Goal: Task Accomplishment & Management: Use online tool/utility

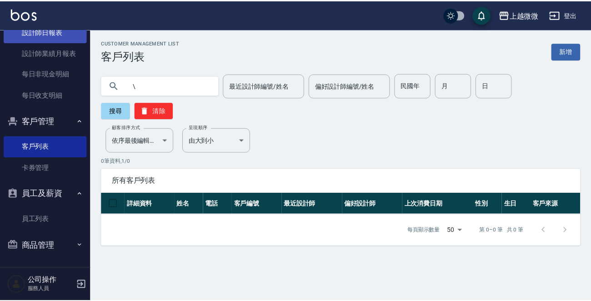
scroll to position [9, 0]
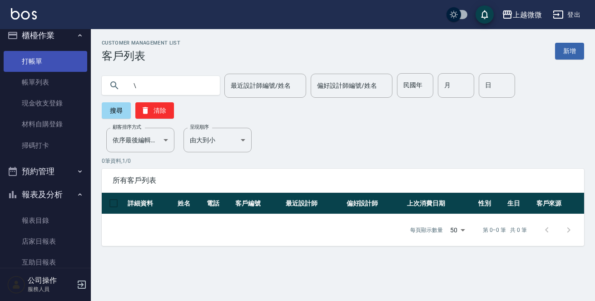
click at [44, 65] on link "打帳單" at bounding box center [46, 61] width 84 height 21
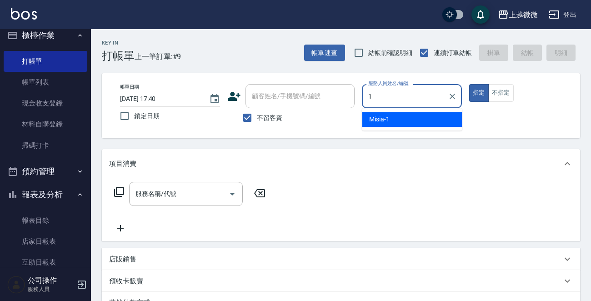
type input "Misia-1"
type button "true"
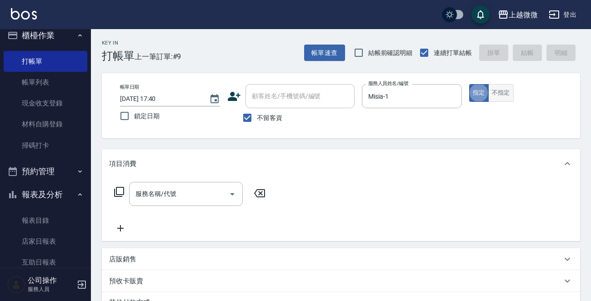
click at [502, 91] on button "不指定" at bounding box center [500, 93] width 25 height 18
click at [234, 191] on icon "Open" at bounding box center [232, 194] width 11 height 11
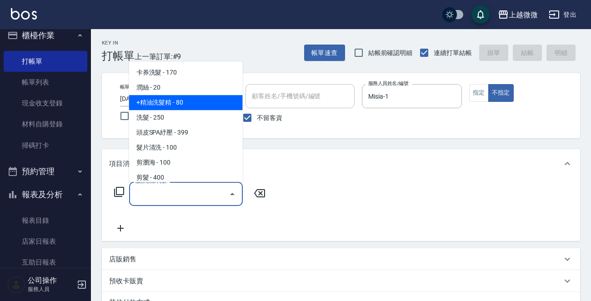
click at [197, 102] on span "+精油洗髮精 - 80" at bounding box center [186, 102] width 114 height 15
type input "+精油洗髮精(A02)"
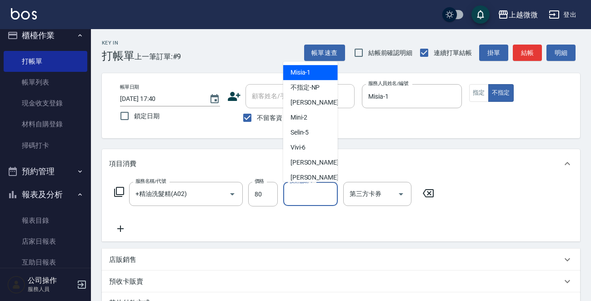
click at [319, 196] on input "技術協助-1" at bounding box center [310, 194] width 46 height 16
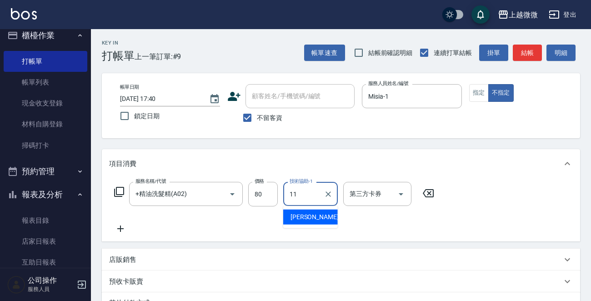
type input "[PERSON_NAME]-11"
click at [124, 228] on icon at bounding box center [120, 228] width 23 height 11
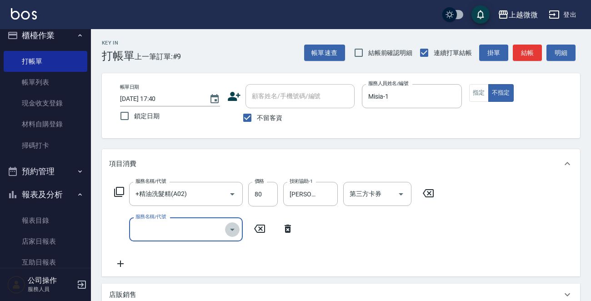
click at [233, 226] on icon "Open" at bounding box center [232, 229] width 11 height 11
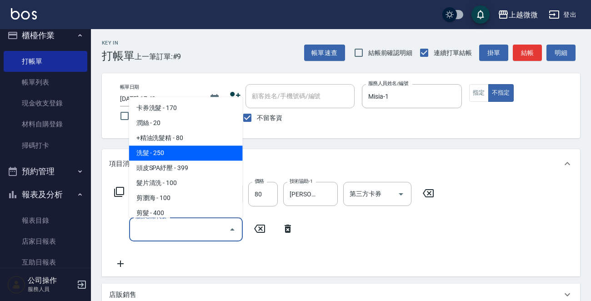
click at [189, 155] on span "洗髮 - 250" at bounding box center [186, 153] width 114 height 15
type input "洗髮(A03)"
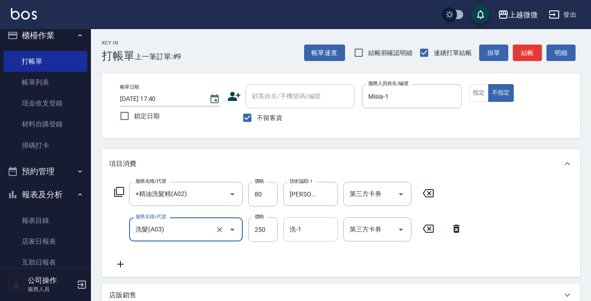
click at [319, 241] on div "洗-1" at bounding box center [310, 229] width 55 height 24
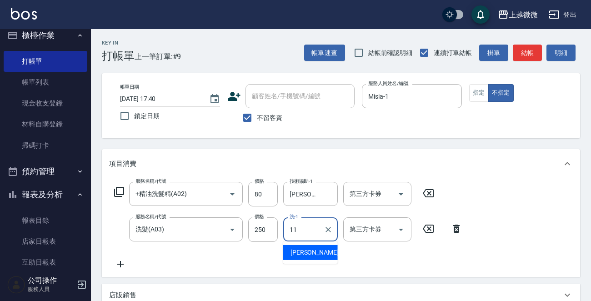
type input "[PERSON_NAME]-11"
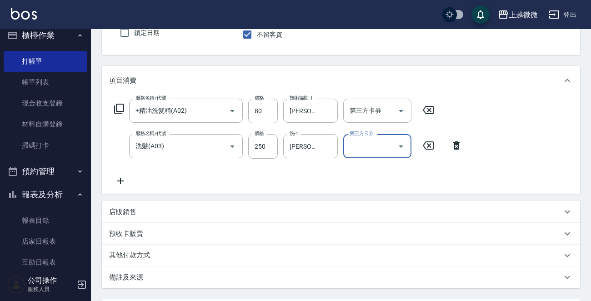
scroll to position [171, 0]
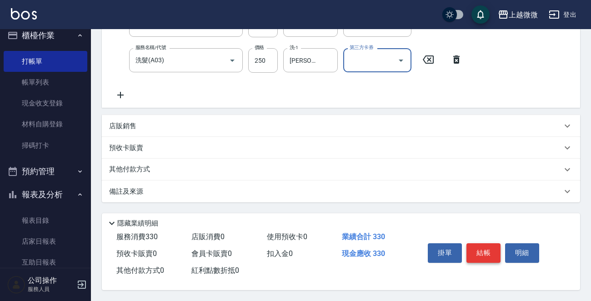
click at [484, 249] on button "結帳" at bounding box center [483, 252] width 34 height 19
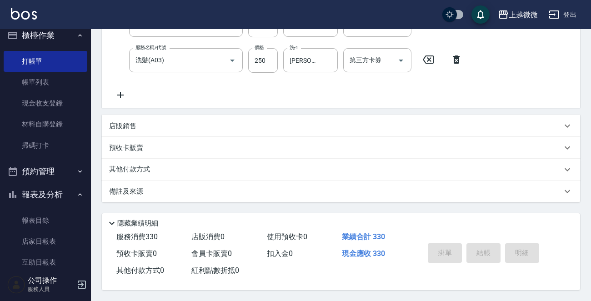
type input "[DATE] 17:54"
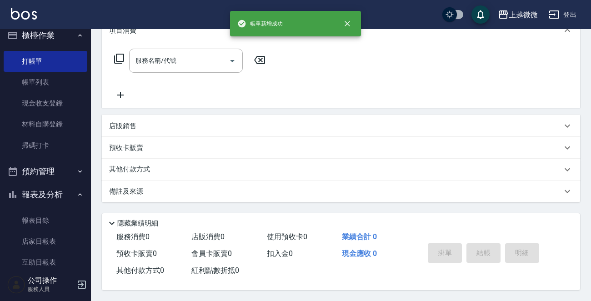
scroll to position [0, 0]
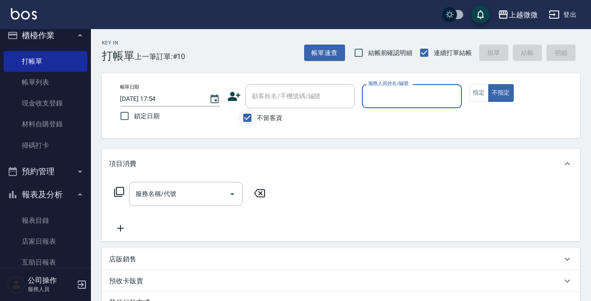
click at [243, 117] on input "不留客資" at bounding box center [247, 117] width 19 height 19
checkbox input "false"
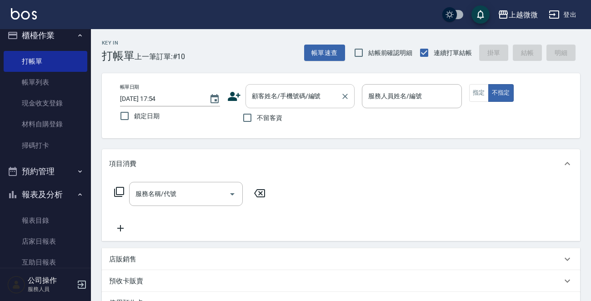
click at [278, 100] on input "顧客姓名/手機號碼/編號" at bounding box center [292, 96] width 87 height 16
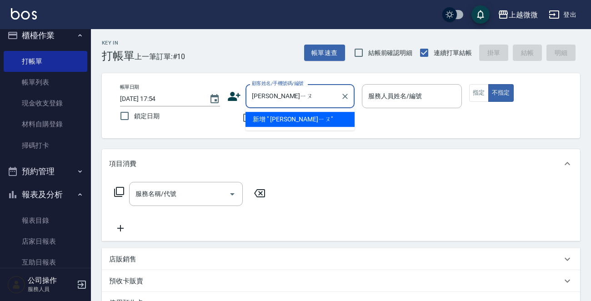
type input "[PERSON_NAME]"
click at [347, 97] on icon "Clear" at bounding box center [344, 96] width 9 height 9
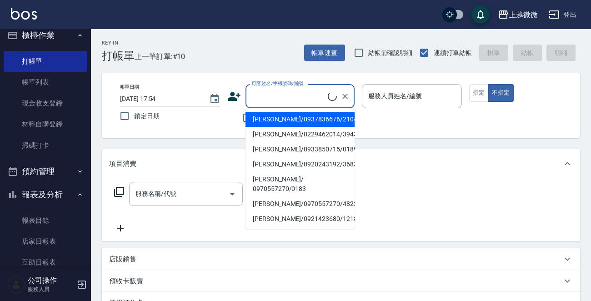
click at [309, 102] on input "顧客姓名/手機號碼/編號" at bounding box center [288, 96] width 78 height 16
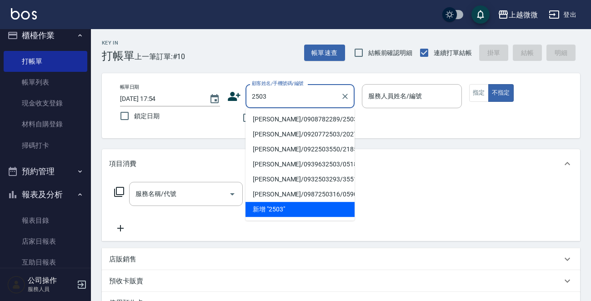
click at [302, 118] on li "[PERSON_NAME]/0908782289/2503" at bounding box center [299, 119] width 109 height 15
type input "[PERSON_NAME]/0908782289/2503"
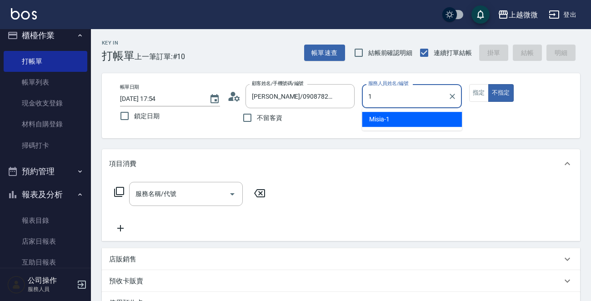
type input "Misia-1"
type button "false"
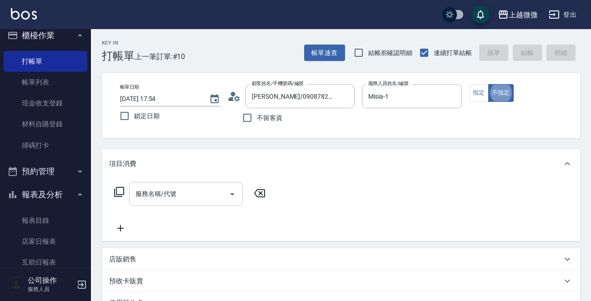
click at [234, 191] on icon "Open" at bounding box center [232, 194] width 11 height 11
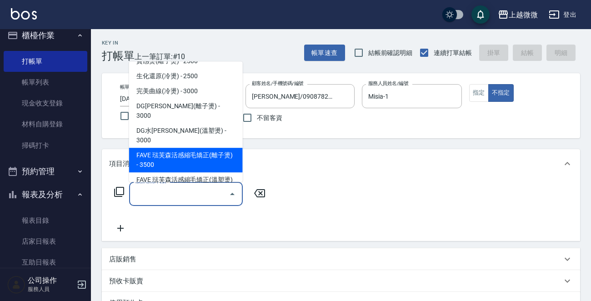
scroll to position [182, 0]
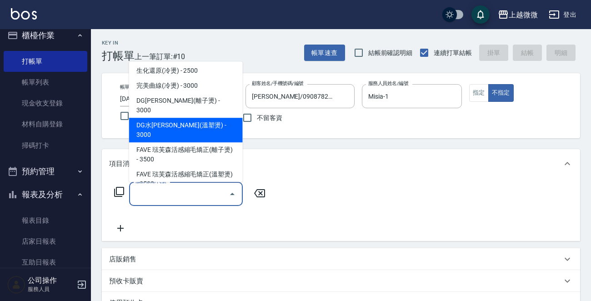
click at [212, 118] on span "DG水[PERSON_NAME](溫塑燙) - 3000" at bounding box center [186, 130] width 114 height 25
type input "DG水[PERSON_NAME](溫塑燙)(C08)"
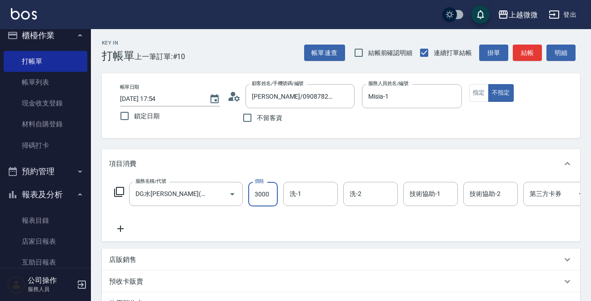
click at [266, 191] on input "3000" at bounding box center [263, 194] width 30 height 25
type input "2625"
type input "41"
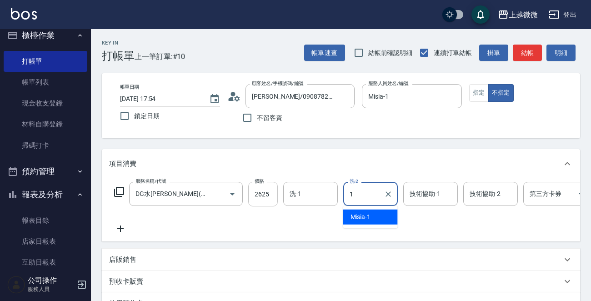
type input "Misia-1"
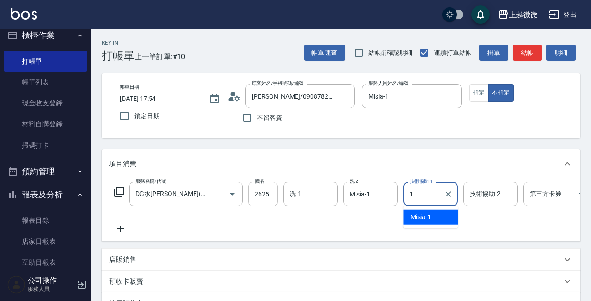
type input "Misia-1"
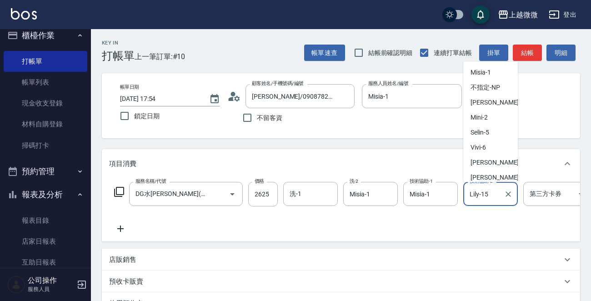
scroll to position [18, 0]
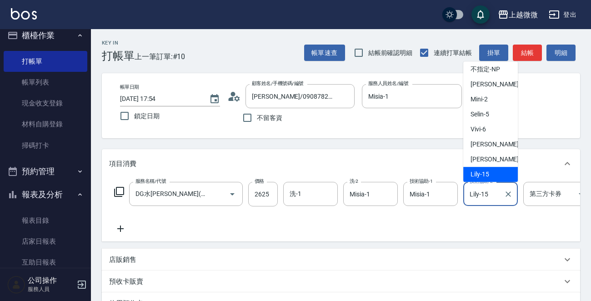
drag, startPoint x: 494, startPoint y: 190, endPoint x: 471, endPoint y: 202, distance: 26.4
click at [471, 201] on input "Lily-15" at bounding box center [483, 194] width 33 height 16
drag, startPoint x: 469, startPoint y: 197, endPoint x: 493, endPoint y: 192, distance: 23.7
click at [493, 192] on input "Lily-15" at bounding box center [483, 194] width 33 height 16
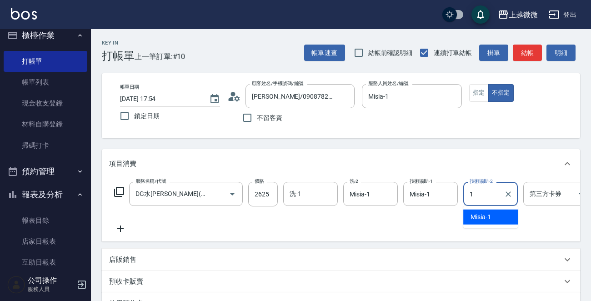
scroll to position [0, 0]
type input "Misia-1"
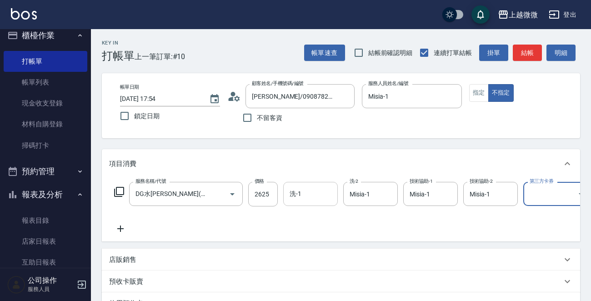
click at [312, 195] on input "洗-1" at bounding box center [310, 194] width 46 height 16
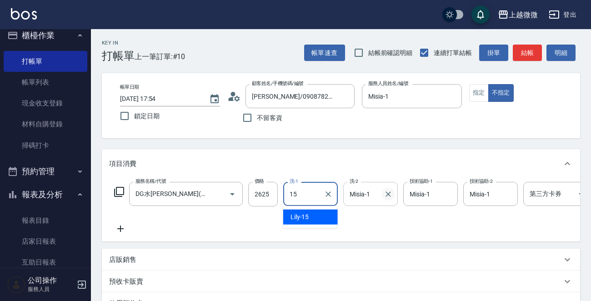
type input "Lily-15"
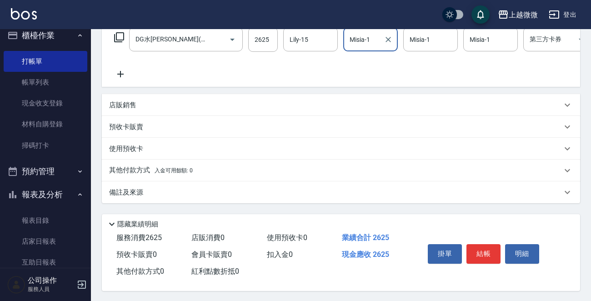
scroll to position [165, 0]
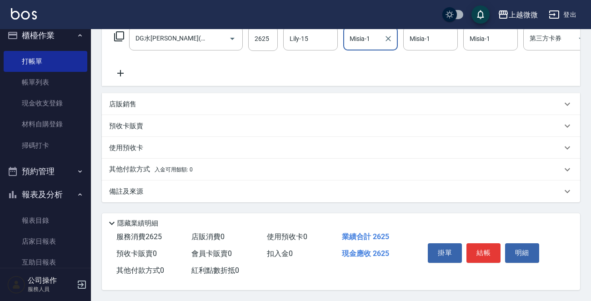
click at [125, 143] on p "使用預收卡" at bounding box center [126, 148] width 34 height 10
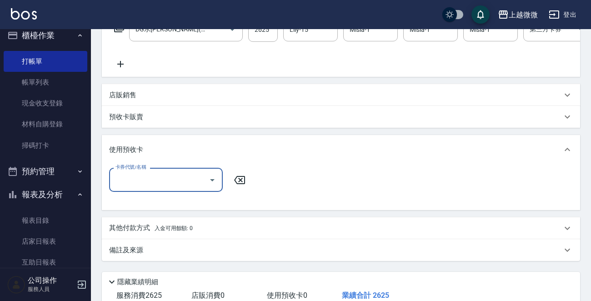
scroll to position [0, 0]
click at [166, 231] on span "入金可用餘額: 0" at bounding box center [174, 228] width 39 height 6
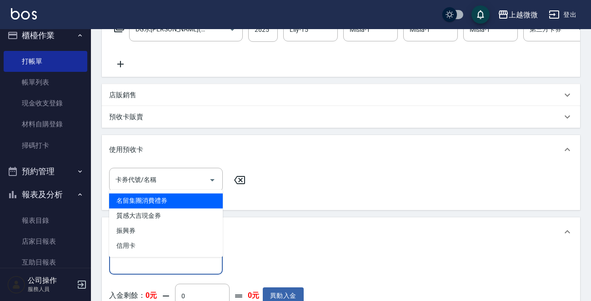
click at [188, 262] on input "其他付款方式" at bounding box center [165, 262] width 105 height 16
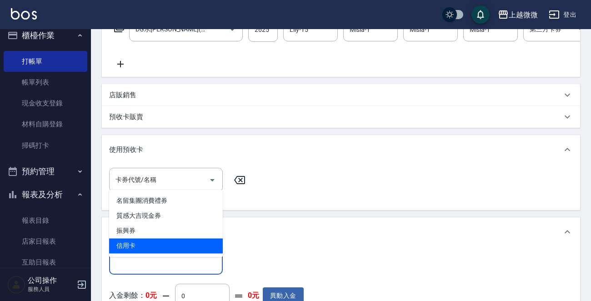
click at [157, 240] on span "信用卡" at bounding box center [166, 245] width 114 height 15
type input "信用卡"
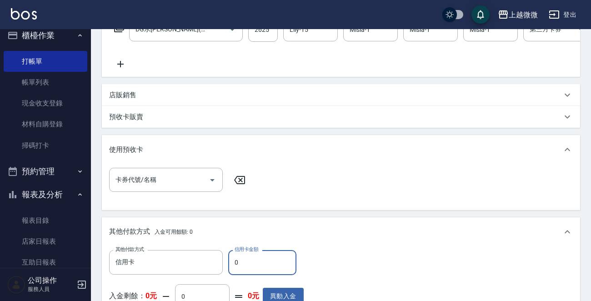
drag, startPoint x: 234, startPoint y: 273, endPoint x: 246, endPoint y: 268, distance: 13.4
click at [244, 268] on input "0" at bounding box center [262, 262] width 68 height 25
type input "2625"
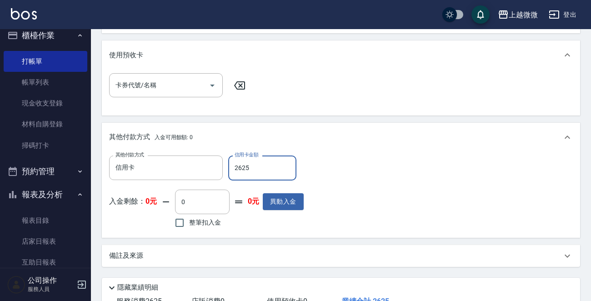
scroll to position [301, 0]
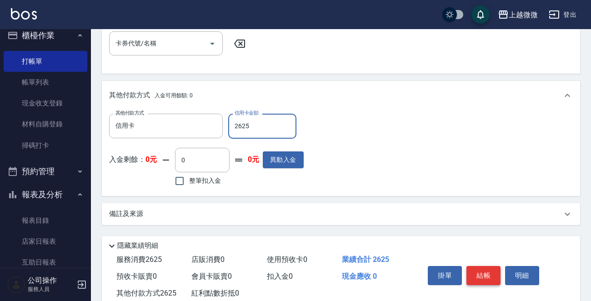
click at [486, 279] on button "結帳" at bounding box center [483, 275] width 34 height 19
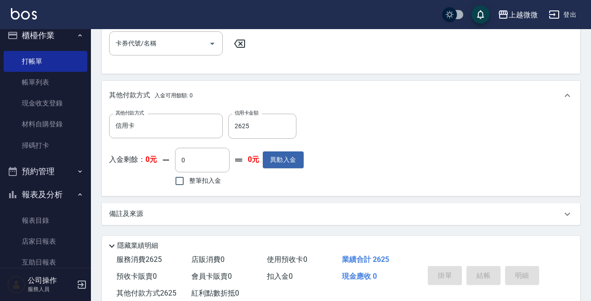
type input "[DATE] 17:56"
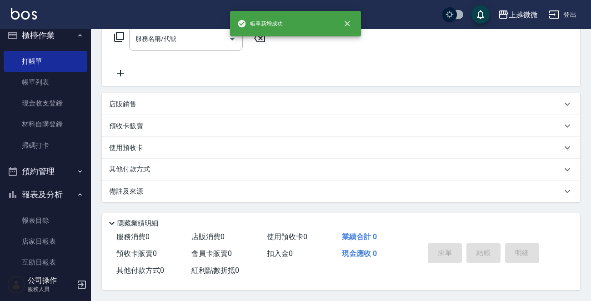
scroll to position [0, 0]
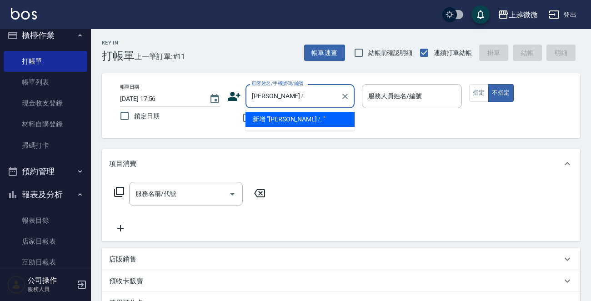
type input "陳秀鳳"
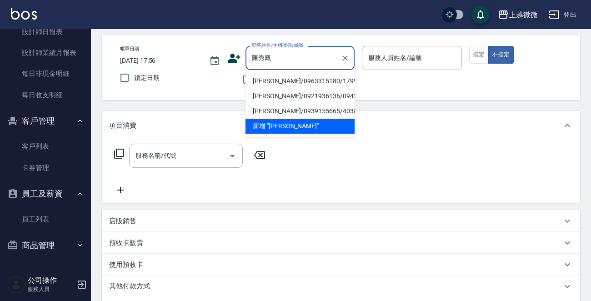
scroll to position [91, 0]
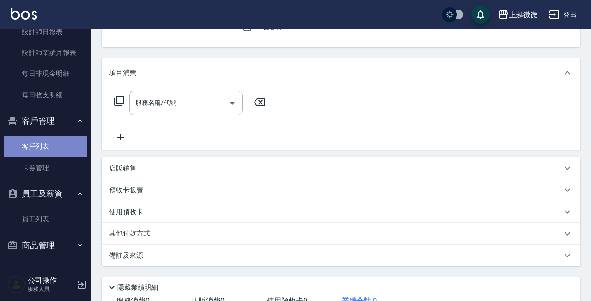
click at [45, 148] on link "客戶列表" at bounding box center [46, 146] width 84 height 21
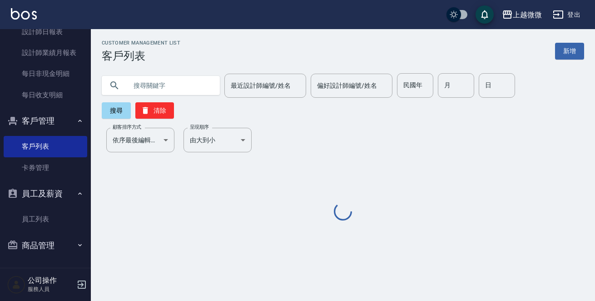
click at [148, 82] on input "text" at bounding box center [169, 85] width 85 height 25
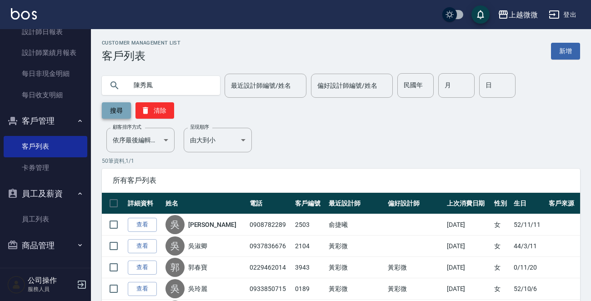
type input "陳秀鳳"
click at [116, 107] on button "搜尋" at bounding box center [116, 110] width 29 height 16
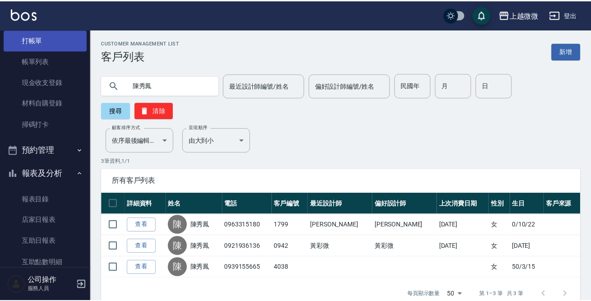
scroll to position [9, 0]
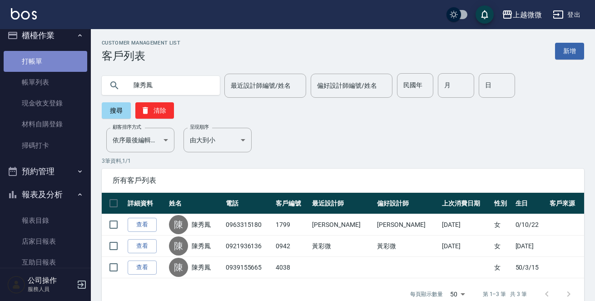
click at [60, 60] on link "打帳單" at bounding box center [46, 61] width 84 height 21
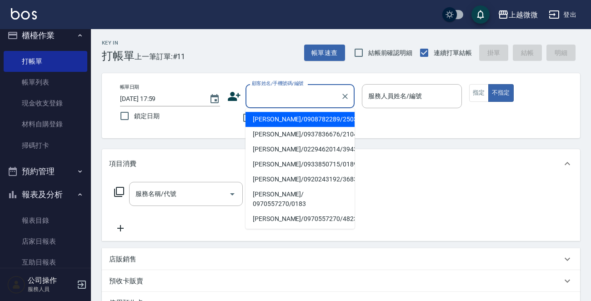
click at [284, 93] on input "顧客姓名/手機號碼/編號" at bounding box center [292, 96] width 87 height 16
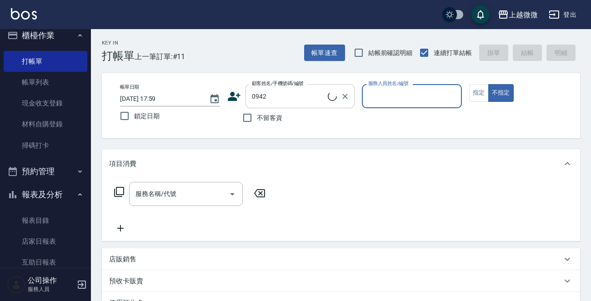
type input "[PERSON_NAME]/0921936136/0942"
type input "Vivi-6"
click at [480, 97] on button "指定" at bounding box center [479, 93] width 20 height 18
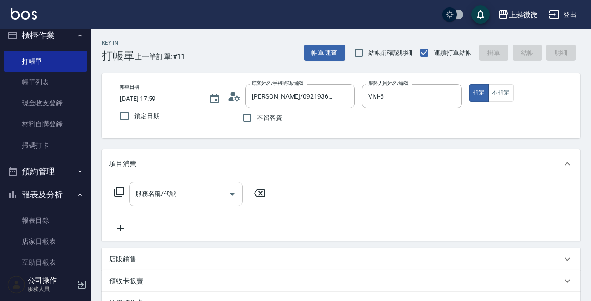
click at [231, 193] on icon "Open" at bounding box center [232, 194] width 11 height 11
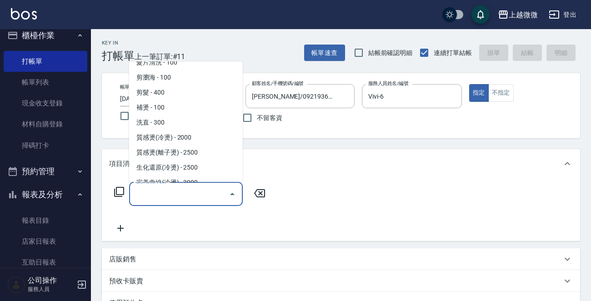
scroll to position [136, 0]
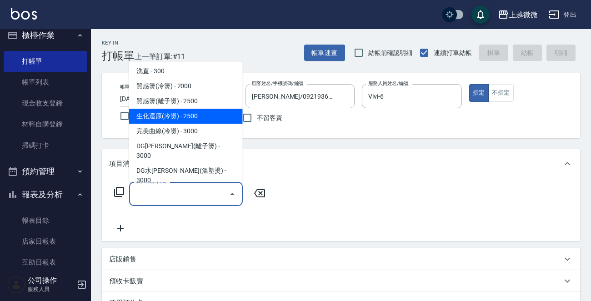
click at [204, 121] on span "生化還原(冷燙) - 2500" at bounding box center [186, 116] width 114 height 15
type input "生化還原(冷燙)(C05)"
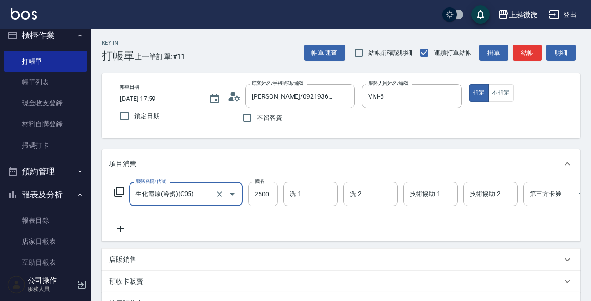
click at [269, 196] on input "2500" at bounding box center [263, 194] width 30 height 25
type input "2250"
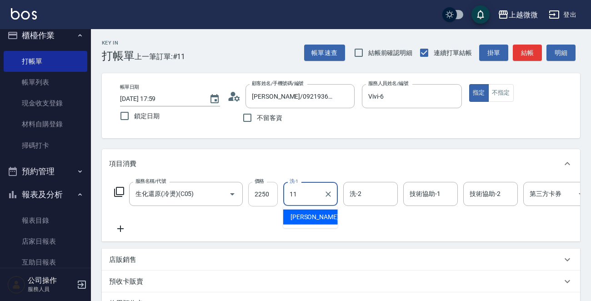
type input "[PERSON_NAME]-11"
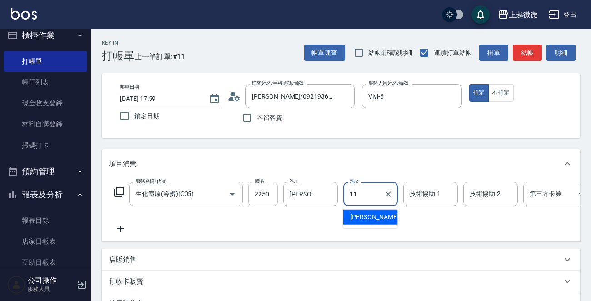
type input "[PERSON_NAME]-11"
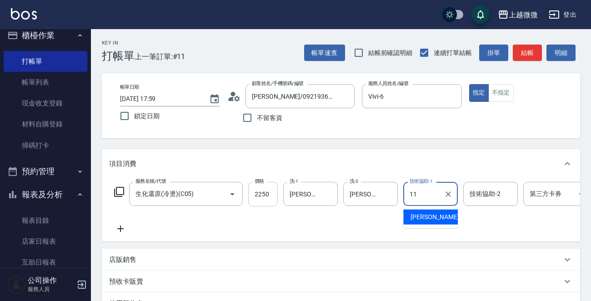
type input "[PERSON_NAME]-11"
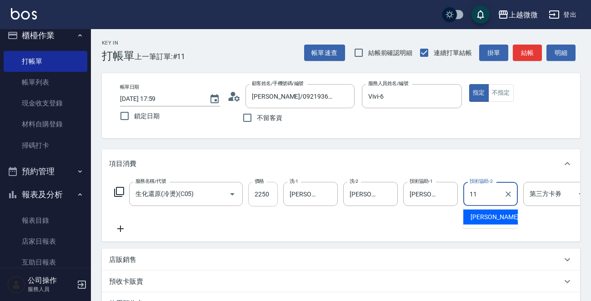
type input "[PERSON_NAME]-11"
click at [122, 225] on icon at bounding box center [120, 228] width 23 height 11
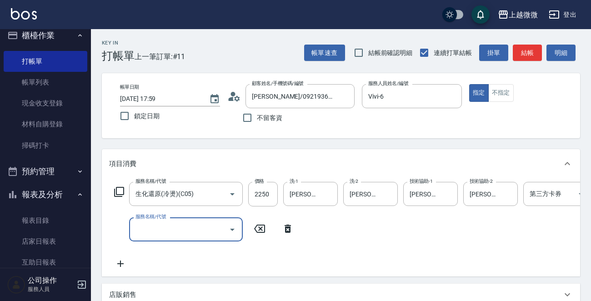
click at [233, 230] on icon "Open" at bounding box center [232, 229] width 11 height 11
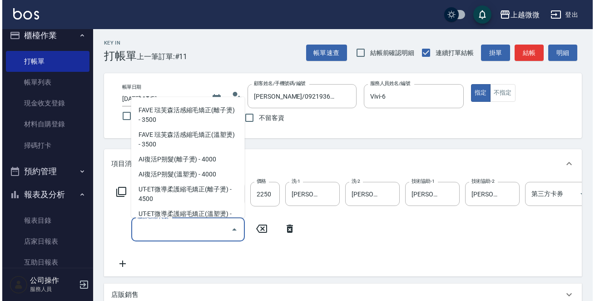
scroll to position [364, 0]
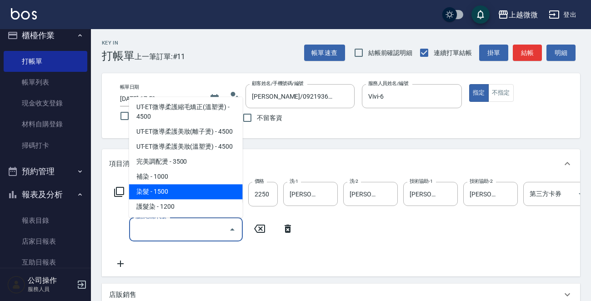
click at [206, 185] on span "染髮 - 1500" at bounding box center [186, 192] width 114 height 15
type input "染髮(D02)"
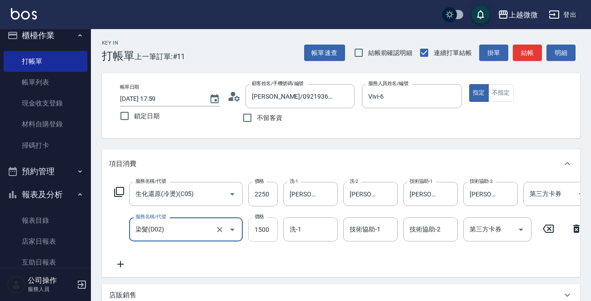
click at [269, 230] on input "1500" at bounding box center [263, 229] width 30 height 25
type input "1725"
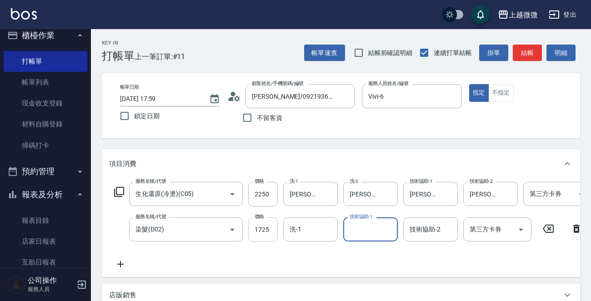
type input "2"
type input "[PERSON_NAME]-11"
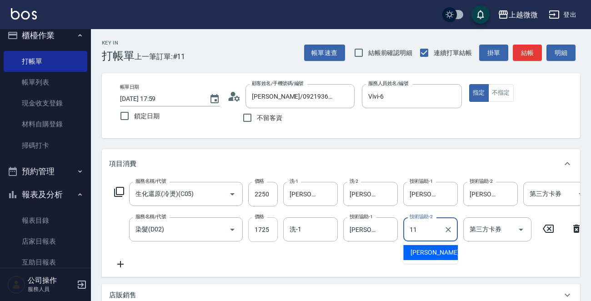
type input "[PERSON_NAME]-11"
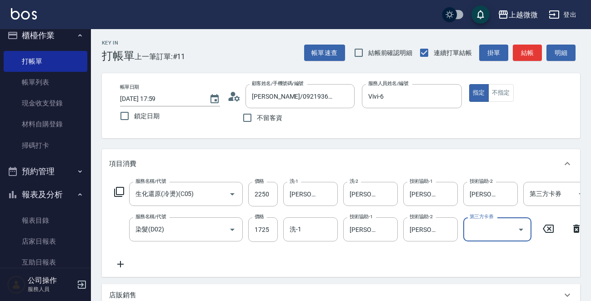
click at [119, 260] on icon at bounding box center [120, 264] width 23 height 11
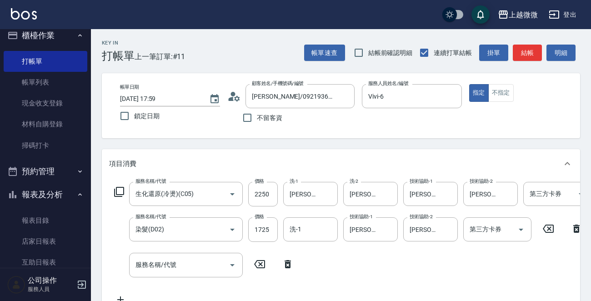
click at [117, 194] on icon at bounding box center [119, 191] width 11 height 11
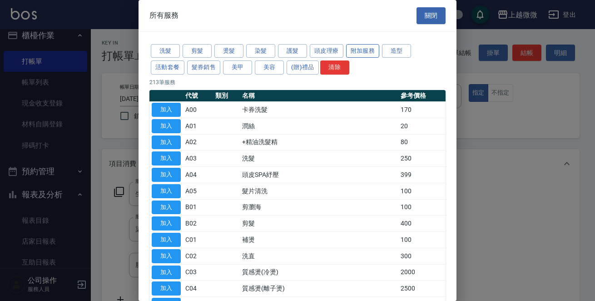
click at [365, 45] on button "附加服務" at bounding box center [363, 51] width 34 height 14
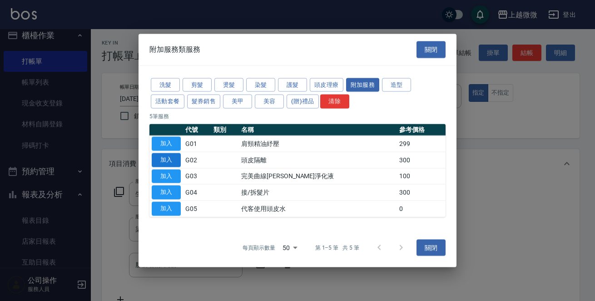
click at [172, 155] on button "加入" at bounding box center [166, 160] width 29 height 14
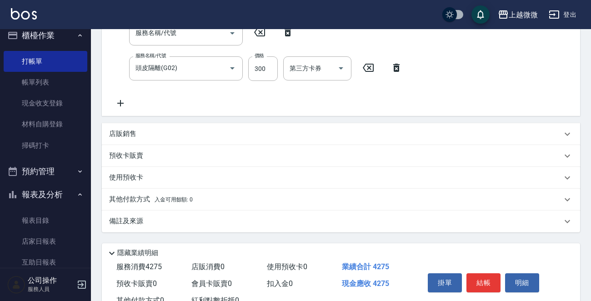
scroll to position [271, 0]
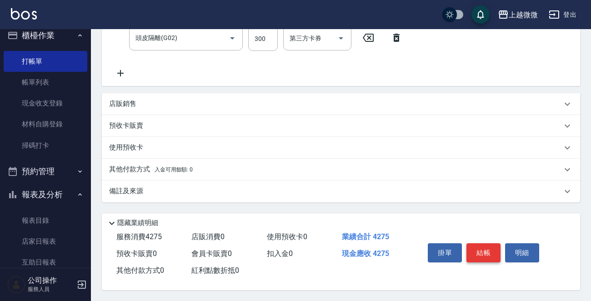
click at [482, 244] on button "結帳" at bounding box center [483, 252] width 34 height 19
click at [482, 244] on div "掛單 結帳 明細" at bounding box center [483, 253] width 119 height 29
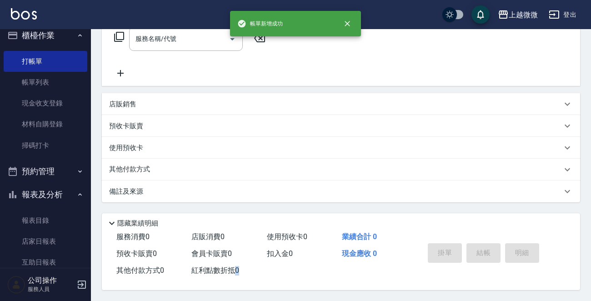
scroll to position [0, 0]
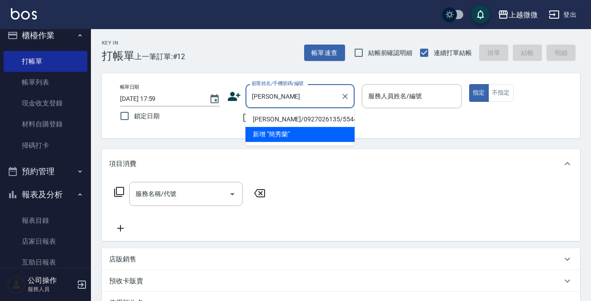
click at [311, 123] on li "[PERSON_NAME]/0927026135/5544" at bounding box center [299, 119] width 109 height 15
type input "[PERSON_NAME]/0927026135/5544"
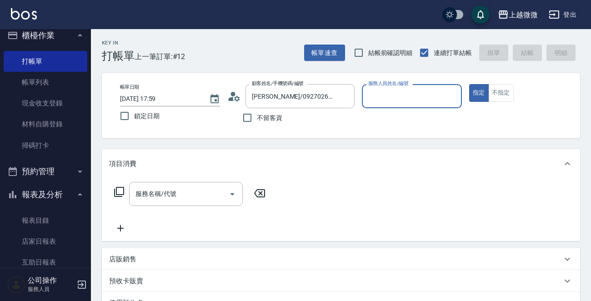
type input "Vivi-6"
click at [230, 191] on icon "Open" at bounding box center [232, 194] width 11 height 11
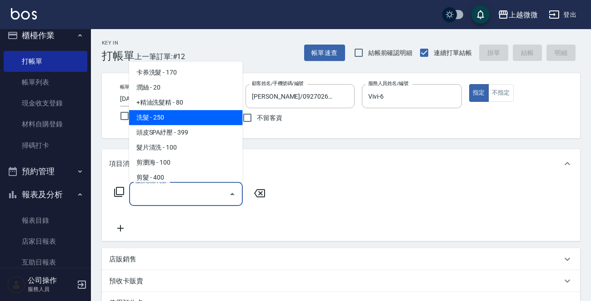
click at [183, 119] on span "洗髮 - 250" at bounding box center [186, 117] width 114 height 15
type input "洗髮(A03)"
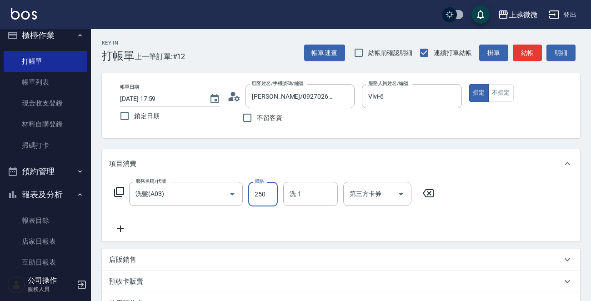
click at [262, 191] on input "250" at bounding box center [263, 194] width 30 height 25
type input "260"
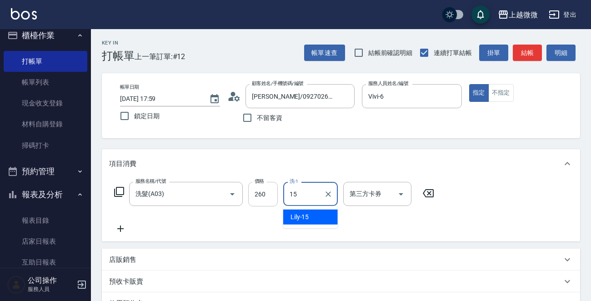
type input "Lily-15"
click at [119, 227] on icon at bounding box center [120, 228] width 23 height 11
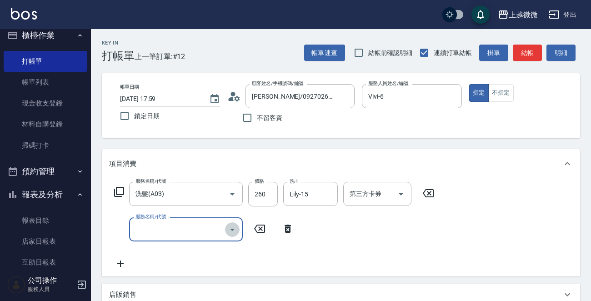
click at [234, 231] on icon "Open" at bounding box center [232, 229] width 11 height 11
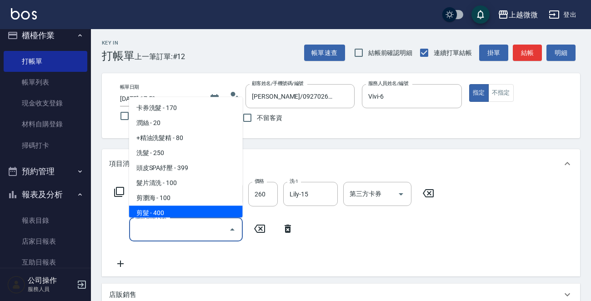
click at [192, 209] on span "剪髮 - 400" at bounding box center [186, 213] width 114 height 15
type input "剪髮(B02)"
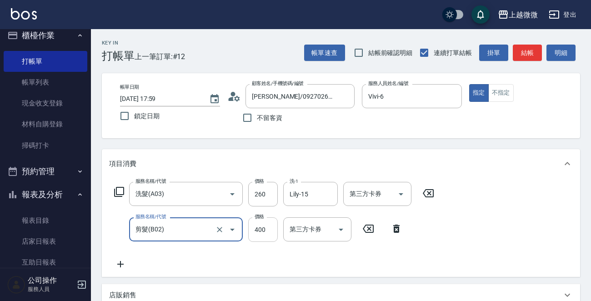
click at [256, 230] on input "400" at bounding box center [263, 229] width 30 height 25
type input "550"
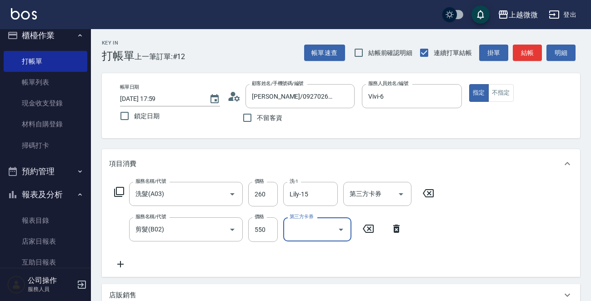
click at [122, 264] on icon at bounding box center [120, 264] width 6 height 6
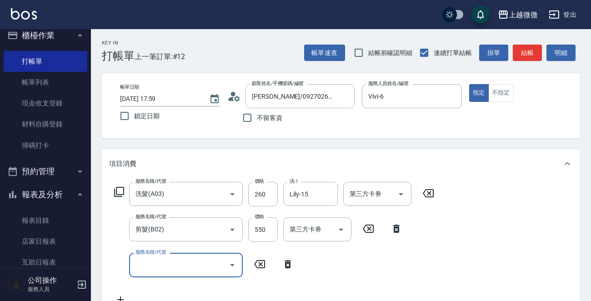
click at [232, 267] on icon "Open" at bounding box center [232, 264] width 11 height 11
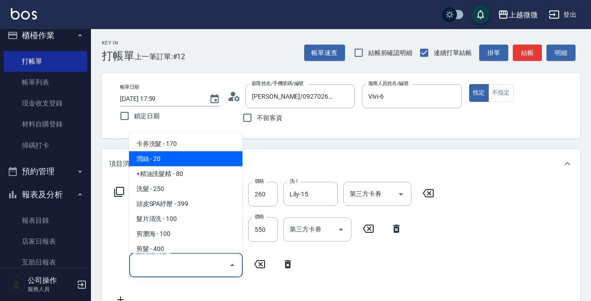
click at [181, 163] on span "潤絲 - 20" at bounding box center [186, 158] width 114 height 15
type input "潤絲(A01)"
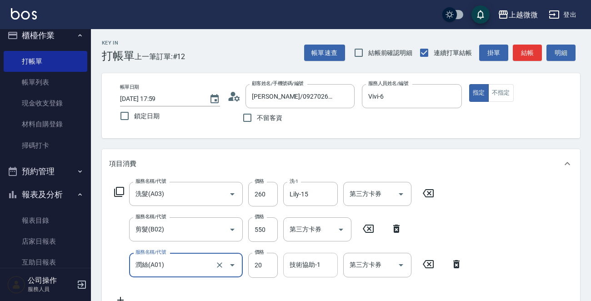
click at [301, 264] on div "技術協助-1 技術協助-1" at bounding box center [310, 265] width 55 height 24
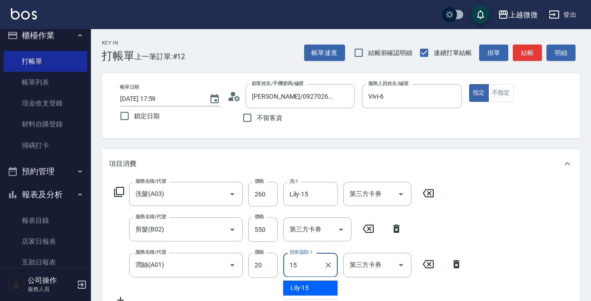
type input "Lily-15"
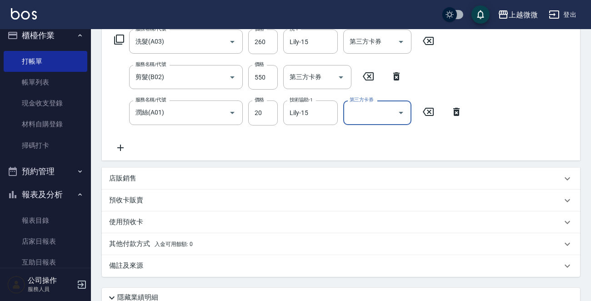
scroll to position [227, 0]
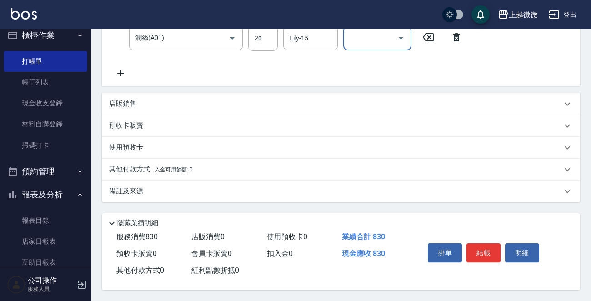
click at [482, 248] on button "結帳" at bounding box center [483, 252] width 34 height 19
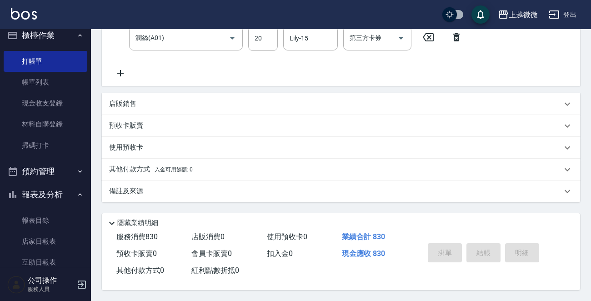
type input "[DATE] 18:01"
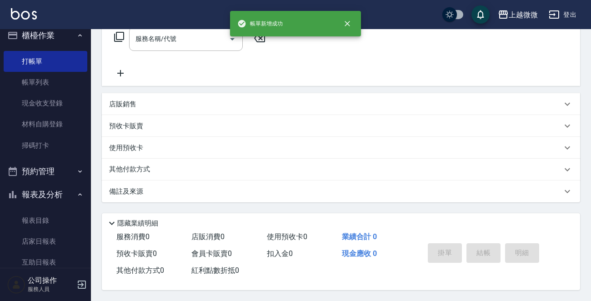
scroll to position [0, 0]
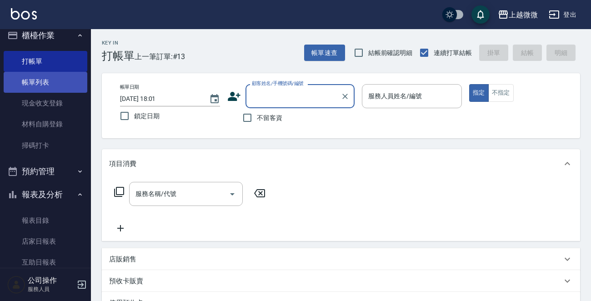
click at [64, 76] on link "帳單列表" at bounding box center [46, 82] width 84 height 21
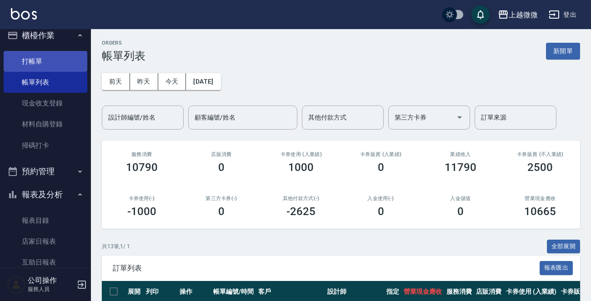
click at [44, 63] on link "打帳單" at bounding box center [46, 61] width 84 height 21
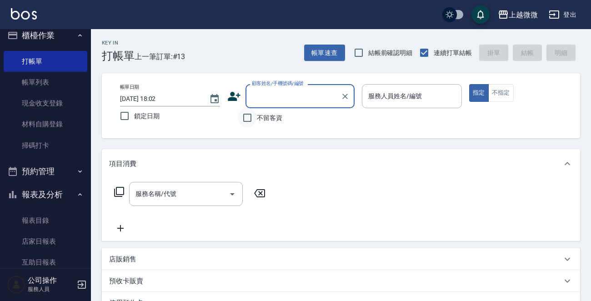
click at [250, 116] on input "不留客資" at bounding box center [247, 117] width 19 height 19
checkbox input "true"
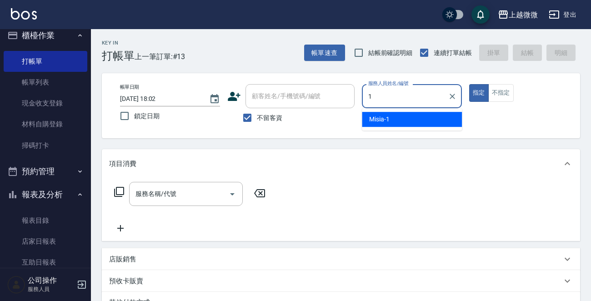
type input "Misia-1"
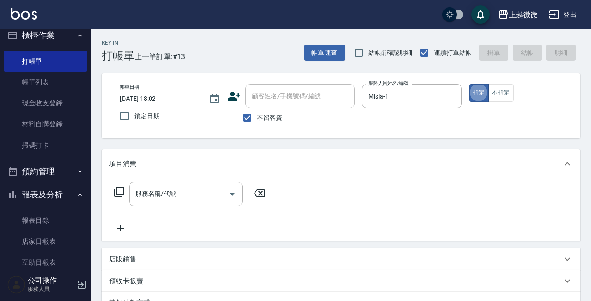
type button "true"
click at [504, 89] on button "不指定" at bounding box center [500, 93] width 25 height 18
click at [239, 193] on button "Open" at bounding box center [232, 194] width 15 height 15
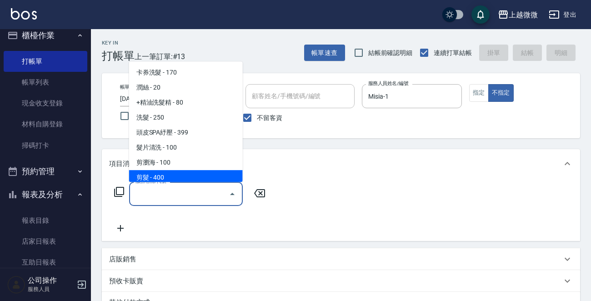
click at [204, 175] on span "剪髮 - 400" at bounding box center [186, 177] width 114 height 15
type input "剪髮(B02)"
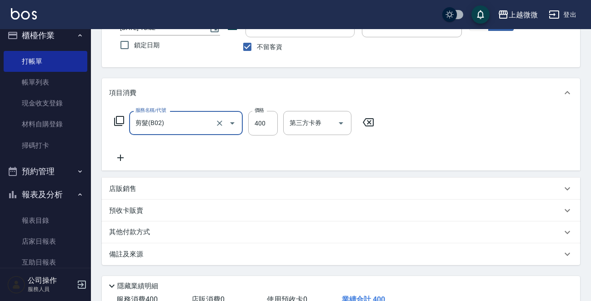
scroll to position [136, 0]
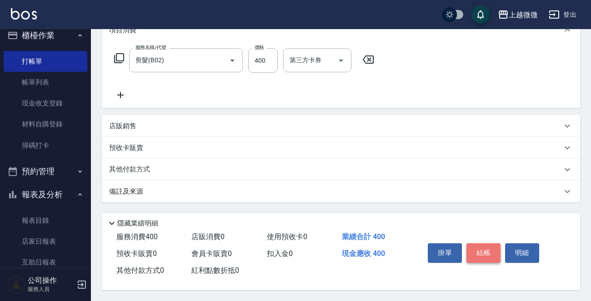
click at [488, 250] on button "結帳" at bounding box center [483, 252] width 34 height 19
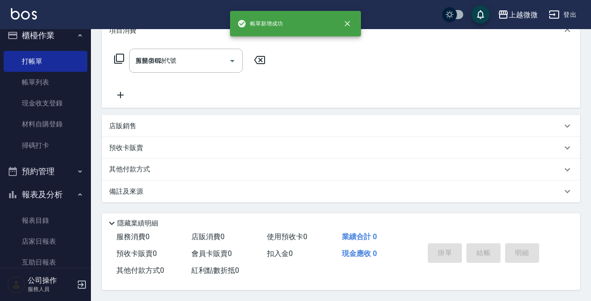
type input "[DATE] 18:03"
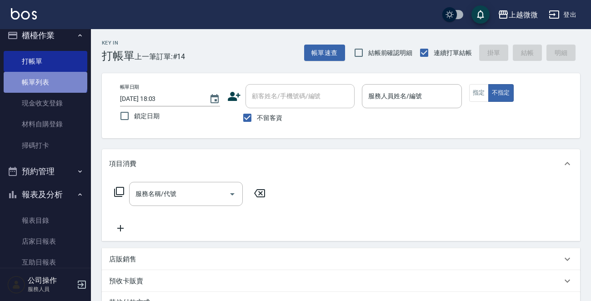
click at [45, 80] on link "帳單列表" at bounding box center [46, 82] width 84 height 21
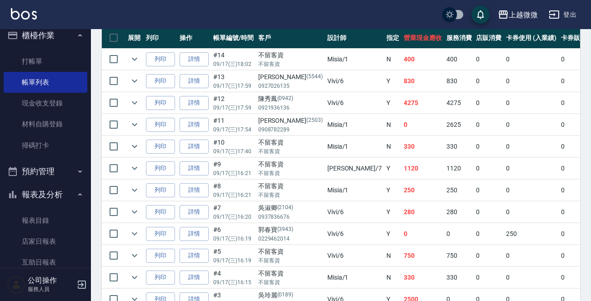
scroll to position [166, 0]
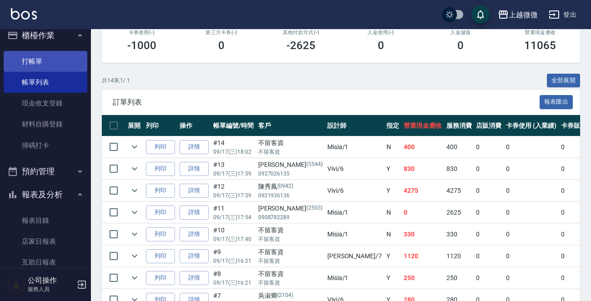
click at [31, 57] on link "打帳單" at bounding box center [46, 61] width 84 height 21
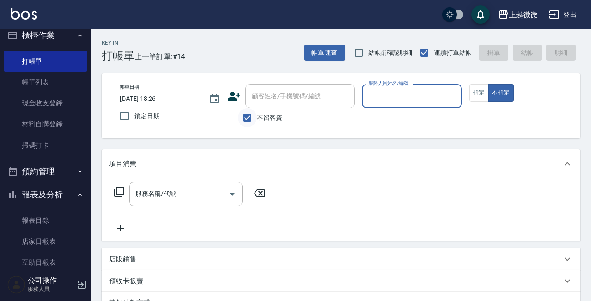
click at [248, 117] on input "不留客資" at bounding box center [247, 117] width 19 height 19
checkbox input "false"
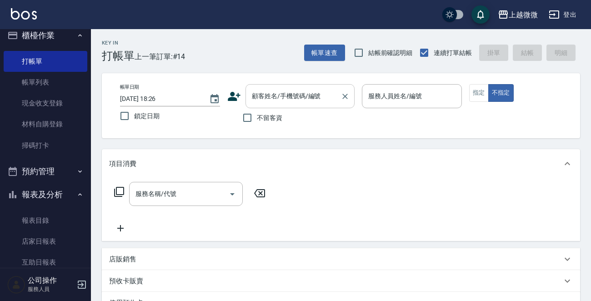
click at [262, 95] on input "顧客姓名/手機號碼/編號" at bounding box center [292, 96] width 87 height 16
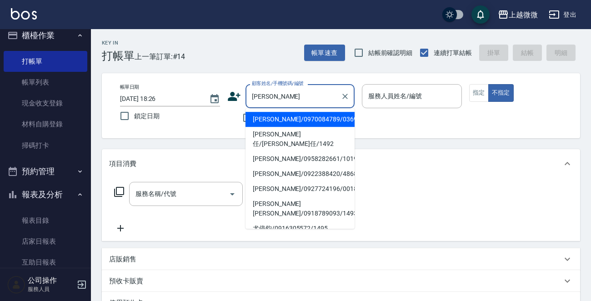
click at [283, 118] on li "[PERSON_NAME]/0970084789/0369" at bounding box center [299, 119] width 109 height 15
type input "[PERSON_NAME]/0970084789/0369"
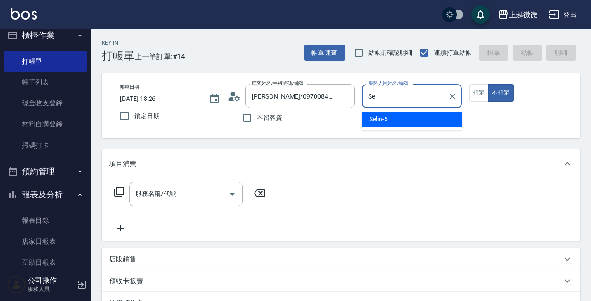
type input "S"
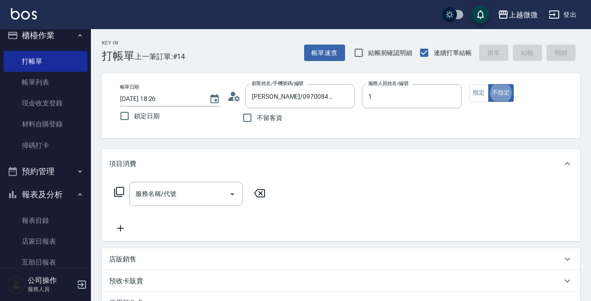
type input "Misia-1"
type button "false"
click at [230, 192] on icon "Open" at bounding box center [232, 194] width 11 height 11
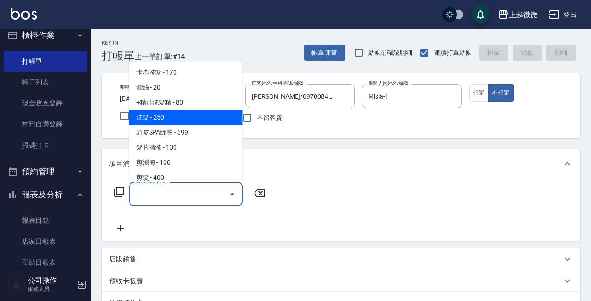
click at [193, 117] on span "洗髮 - 250" at bounding box center [186, 117] width 114 height 15
type input "洗髮(A03)"
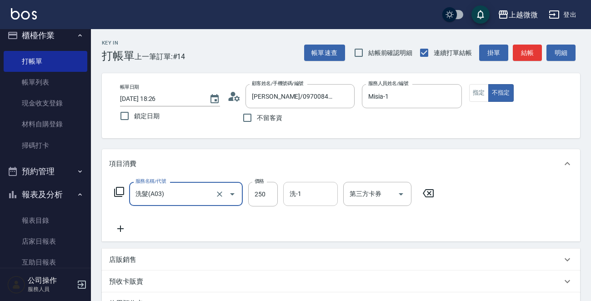
click at [302, 203] on div "洗-1" at bounding box center [310, 194] width 55 height 24
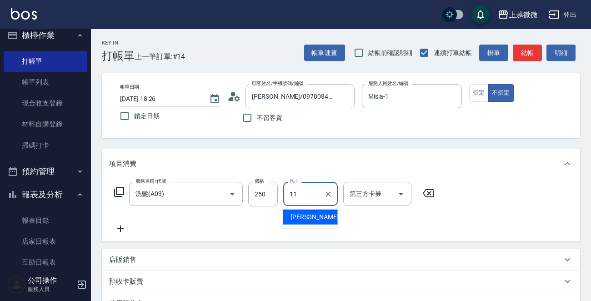
type input "[PERSON_NAME]-11"
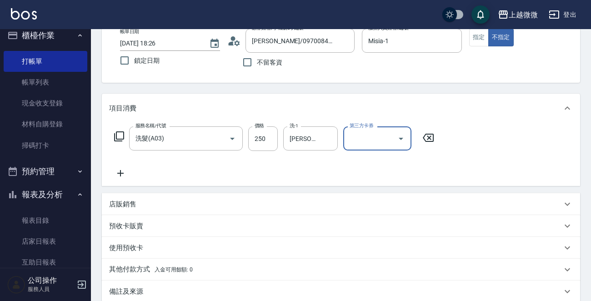
scroll to position [158, 0]
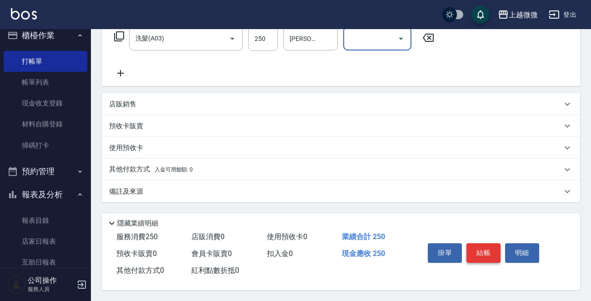
click at [481, 250] on button "結帳" at bounding box center [483, 252] width 34 height 19
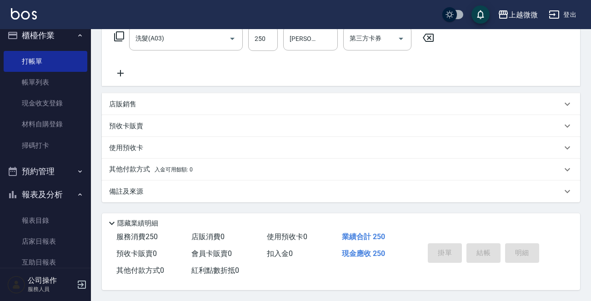
type input "[DATE] 18:27"
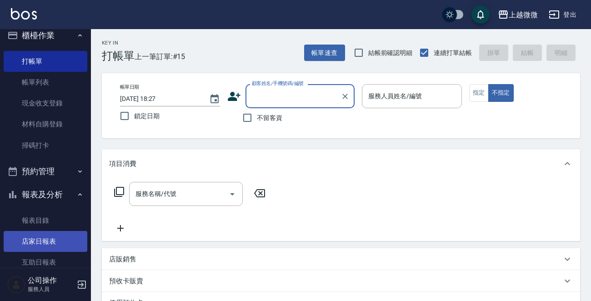
scroll to position [191, 0]
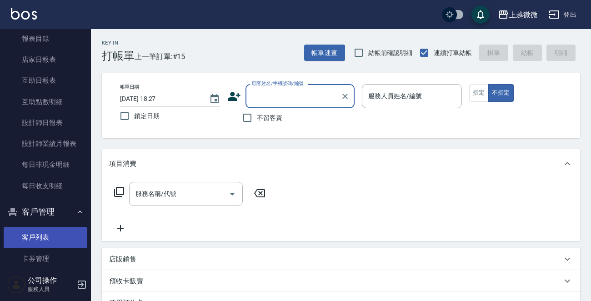
click at [64, 235] on link "客戶列表" at bounding box center [46, 237] width 84 height 21
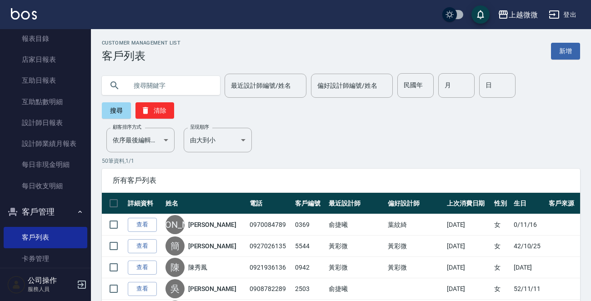
click at [173, 90] on input "text" at bounding box center [169, 85] width 85 height 25
type input "陳惠娟"
click at [122, 107] on button "搜尋" at bounding box center [116, 110] width 29 height 16
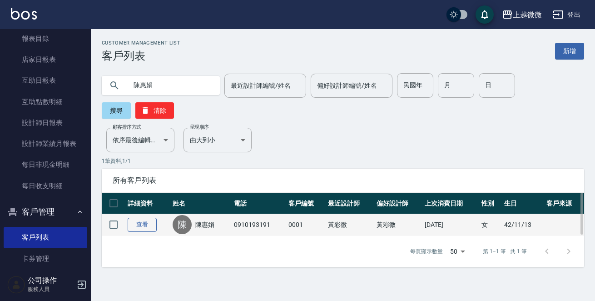
click at [138, 218] on link "查看" at bounding box center [142, 225] width 29 height 14
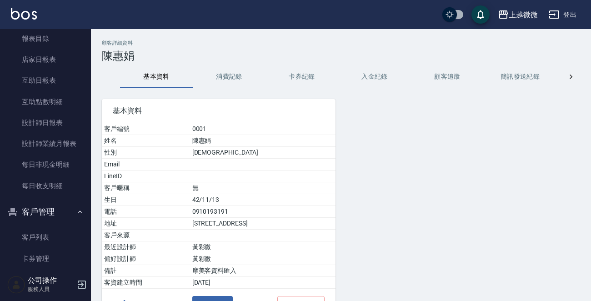
click at [224, 78] on button "消費記錄" at bounding box center [229, 77] width 73 height 22
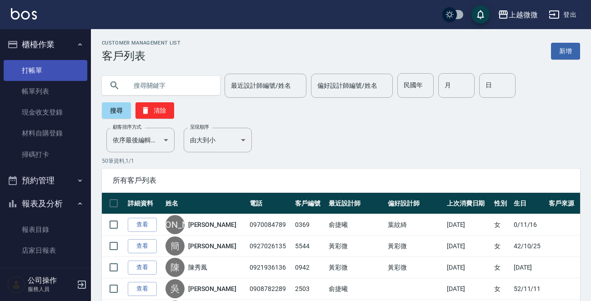
click at [42, 66] on link "打帳單" at bounding box center [46, 70] width 84 height 21
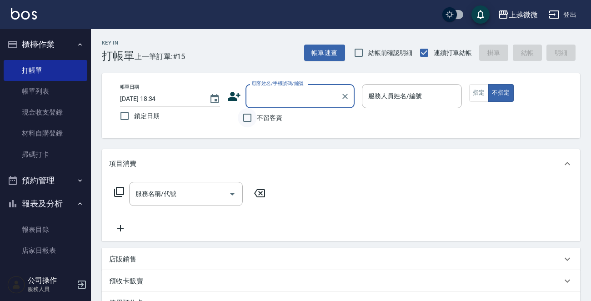
click at [241, 116] on input "不留客資" at bounding box center [247, 117] width 19 height 19
checkbox input "true"
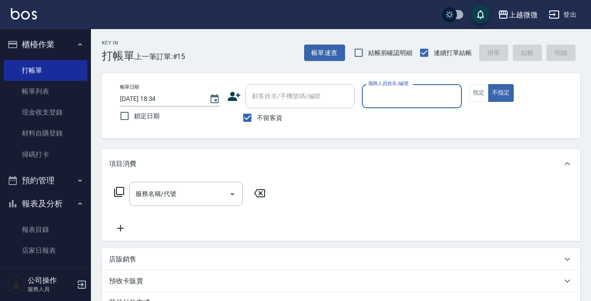
click at [393, 98] on input "服務人員姓名/編號" at bounding box center [412, 96] width 92 height 16
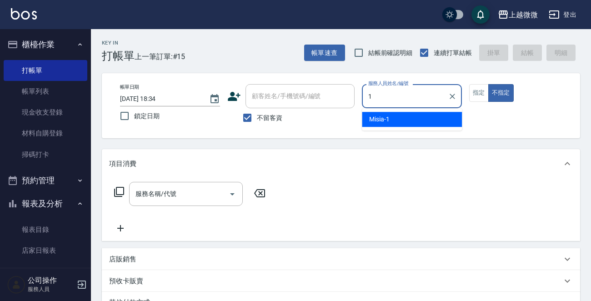
type input "Misia-1"
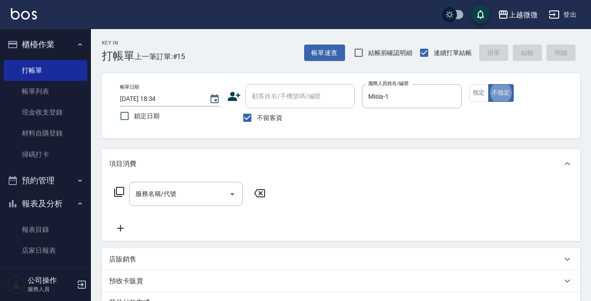
type button "false"
click at [232, 193] on icon "Open" at bounding box center [232, 194] width 5 height 2
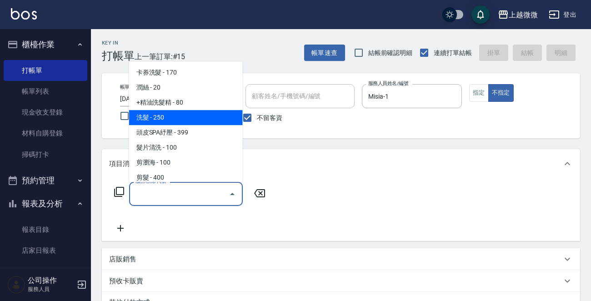
click at [185, 115] on span "洗髮 - 250" at bounding box center [186, 117] width 114 height 15
type input "洗髮(A03)"
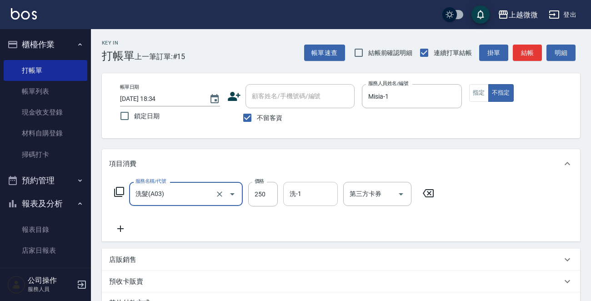
click at [311, 200] on input "洗-1" at bounding box center [310, 194] width 46 height 16
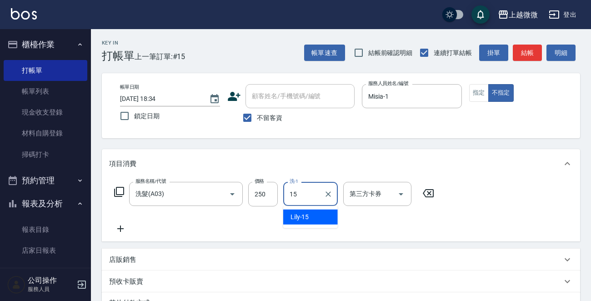
type input "Lily-15"
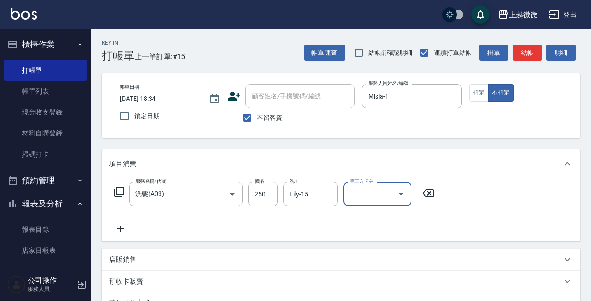
click at [120, 228] on icon at bounding box center [120, 228] width 6 height 6
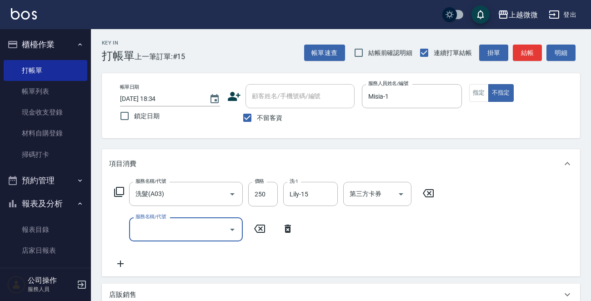
click at [231, 225] on icon "Open" at bounding box center [232, 229] width 11 height 11
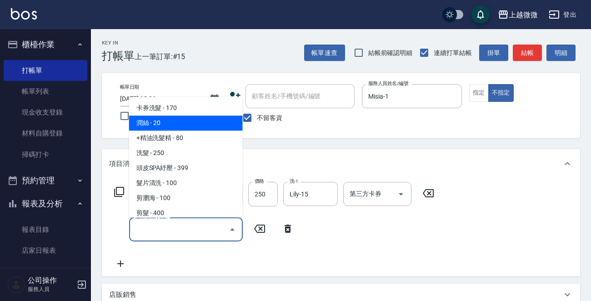
click at [221, 124] on span "潤絲 - 20" at bounding box center [186, 123] width 114 height 15
type input "潤絲(A01)"
click at [221, 124] on div "帳單日期 [DATE] 18:34 鎖定日期 顧客姓名/手機號碼/編號 顧客姓名/手機號碼/編號 不留客資 服務人員姓名/編號 [PERSON_NAME]-1…" at bounding box center [341, 105] width 456 height 43
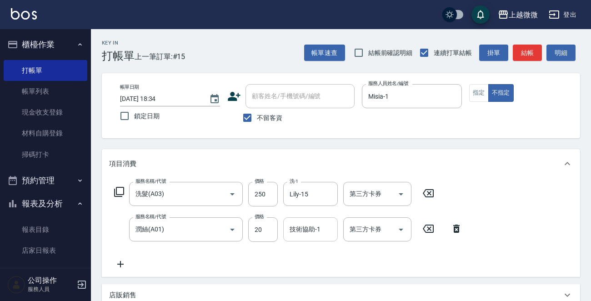
click at [311, 224] on input "技術協助-1" at bounding box center [310, 229] width 46 height 16
type input "Lily-15"
click at [120, 262] on icon at bounding box center [120, 264] width 6 height 6
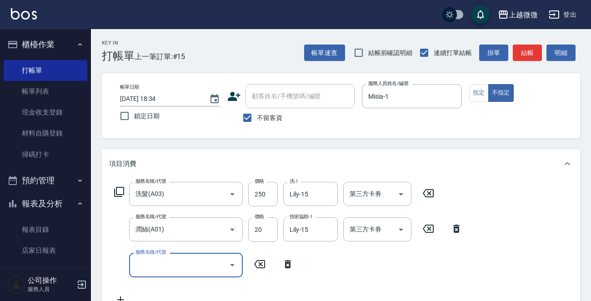
click at [230, 262] on icon "Open" at bounding box center [232, 264] width 11 height 11
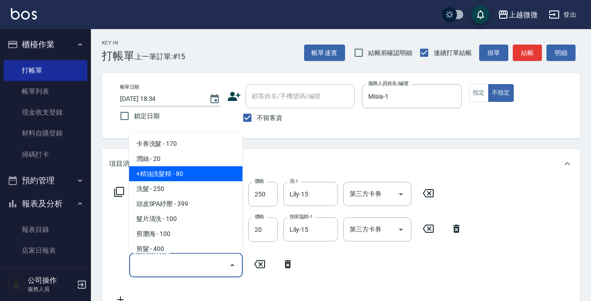
click at [188, 173] on span "+精油洗髮精 - 80" at bounding box center [186, 173] width 114 height 15
type input "+精油洗髮精(A02)"
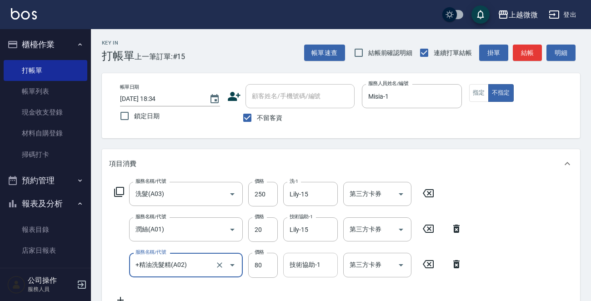
click at [321, 267] on input "技術協助-1" at bounding box center [310, 265] width 46 height 16
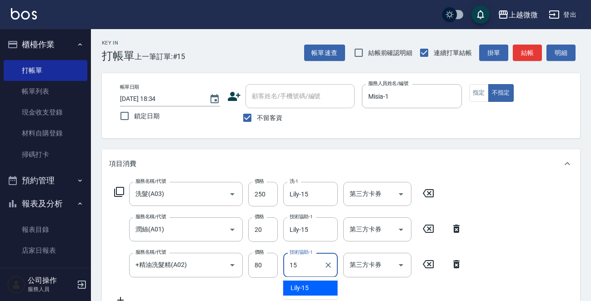
type input "Lily-15"
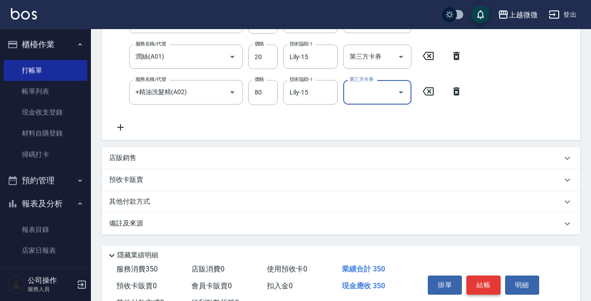
scroll to position [207, 0]
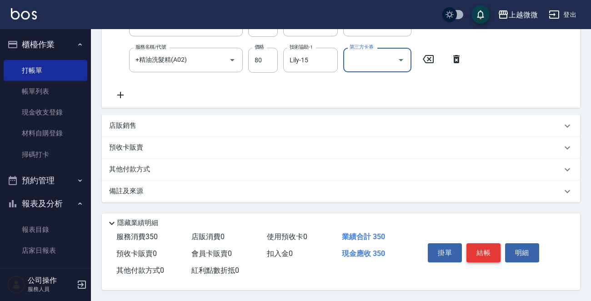
click at [483, 250] on button "結帳" at bounding box center [483, 252] width 34 height 19
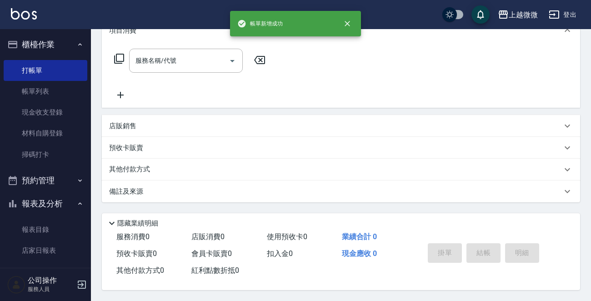
scroll to position [0, 0]
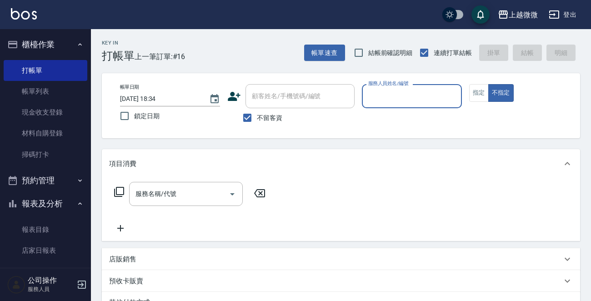
click at [577, 286] on div "預收卡販賣" at bounding box center [341, 281] width 478 height 22
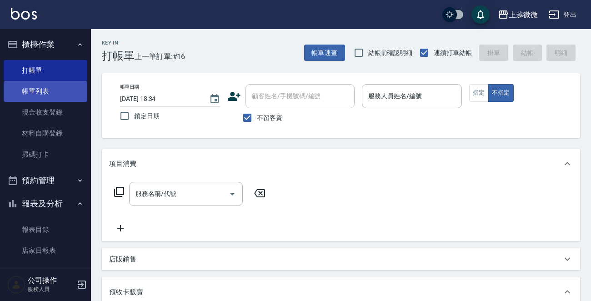
click at [36, 91] on link "帳單列表" at bounding box center [46, 91] width 84 height 21
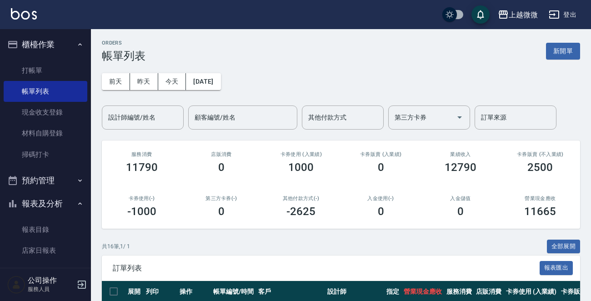
scroll to position [227, 0]
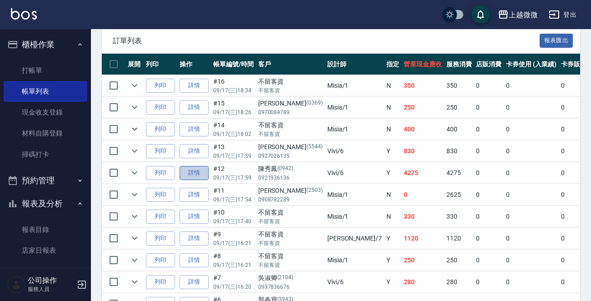
click at [199, 171] on link "詳情" at bounding box center [194, 173] width 29 height 14
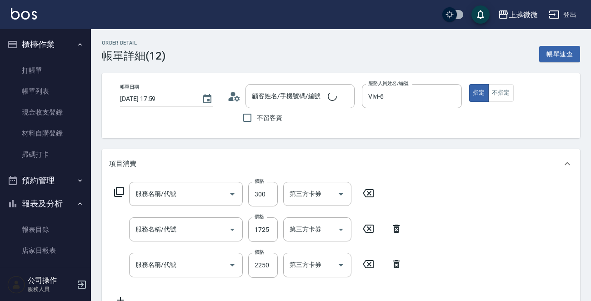
type input "[DATE] 17:59"
type input "Vivi-6"
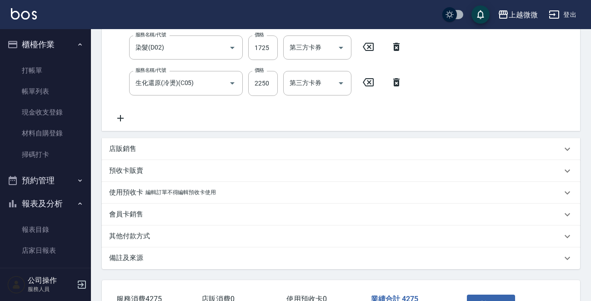
type input "頭皮隔離(G02)"
type input "染髮(D02)"
type input "生化還原(冷燙)(C05)"
type input "[PERSON_NAME]/0921936136/0942"
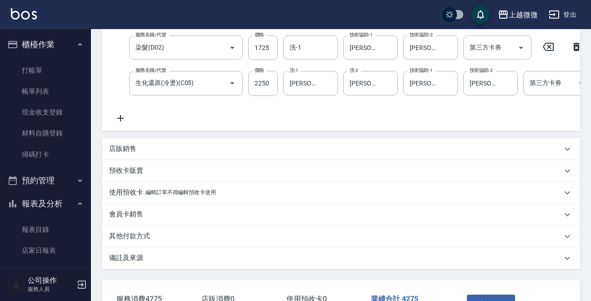
click at [121, 116] on icon at bounding box center [120, 118] width 23 height 11
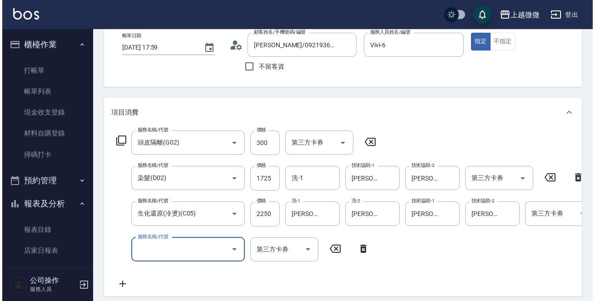
scroll to position [0, 0]
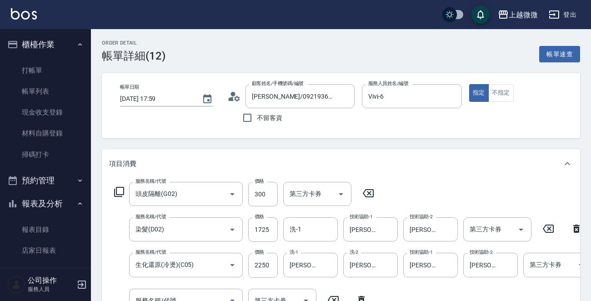
click at [115, 191] on icon at bounding box center [119, 192] width 10 height 10
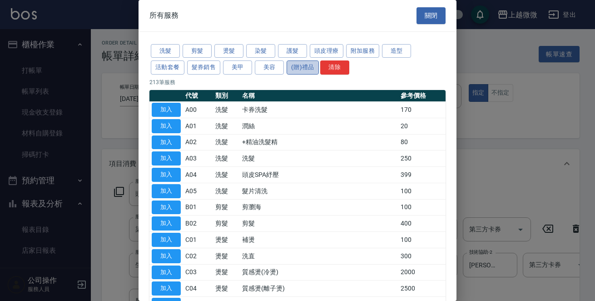
click at [305, 66] on button "(贈)禮品" at bounding box center [303, 67] width 32 height 14
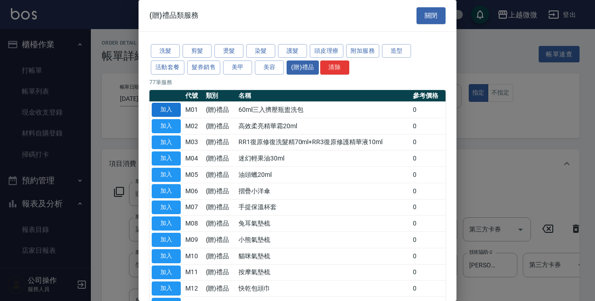
click at [168, 108] on button "加入" at bounding box center [166, 110] width 29 height 14
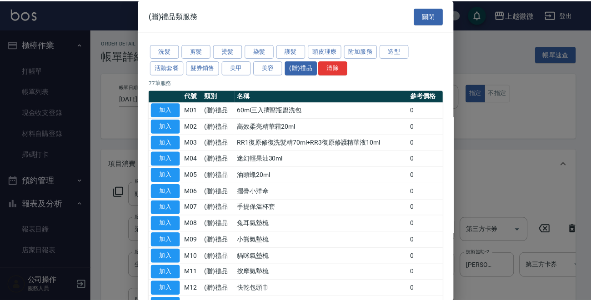
scroll to position [185, 0]
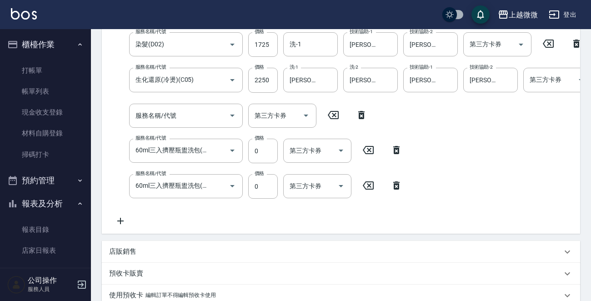
click at [397, 182] on icon at bounding box center [396, 185] width 23 height 11
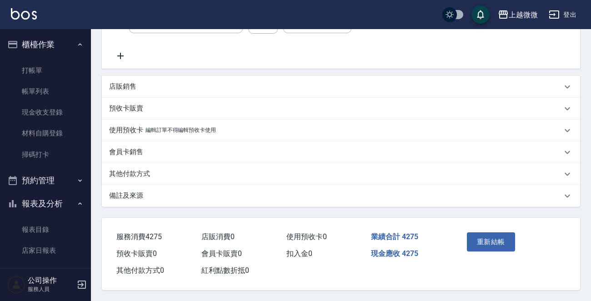
scroll to position [323, 0]
click at [492, 237] on button "重新結帳" at bounding box center [491, 241] width 48 height 19
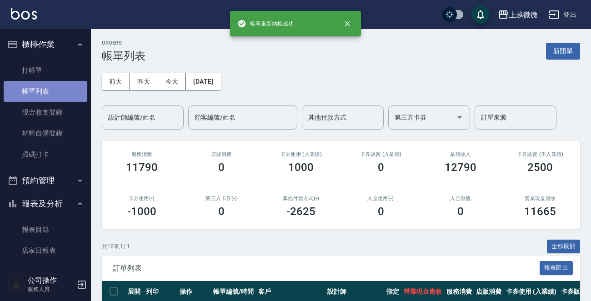
click at [51, 89] on link "帳單列表" at bounding box center [46, 91] width 84 height 21
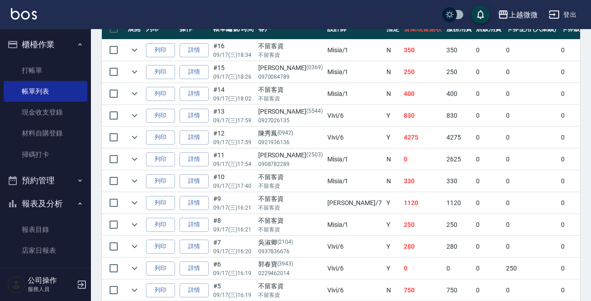
scroll to position [273, 0]
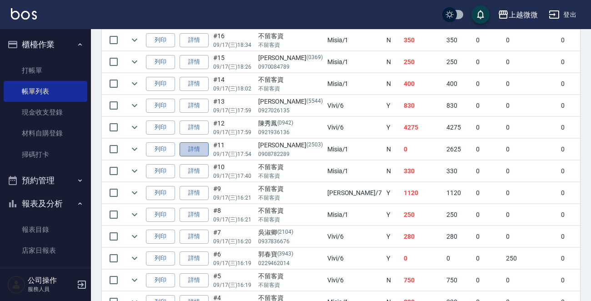
click at [196, 145] on link "詳情" at bounding box center [194, 149] width 29 height 14
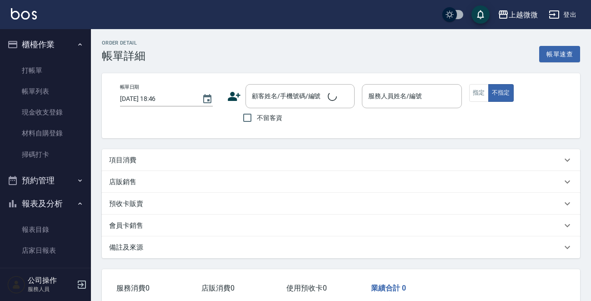
type input "[DATE] 17:54"
type input "Misia-1"
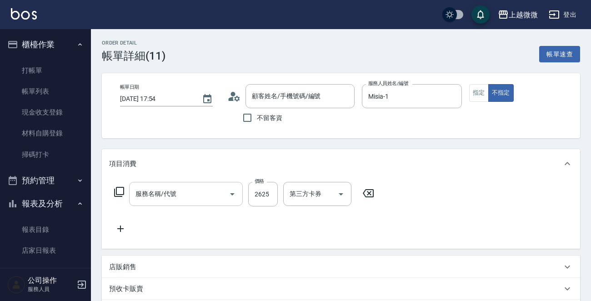
type input "[PERSON_NAME]/0908782289/2503"
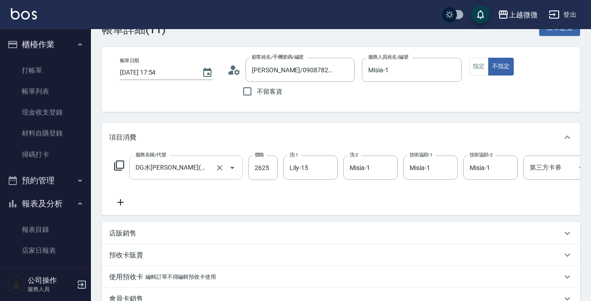
type input "DG水[PERSON_NAME](溫塑燙)(C08)"
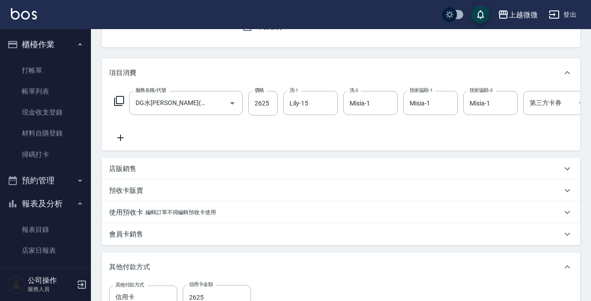
click at [118, 137] on icon at bounding box center [120, 137] width 23 height 11
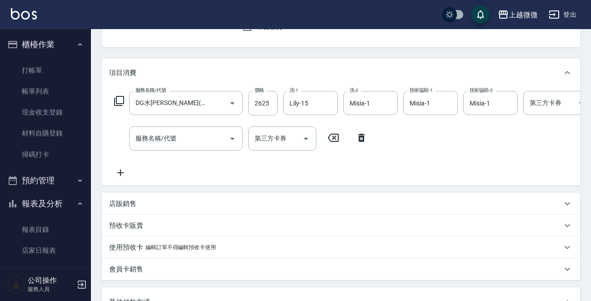
click at [118, 99] on icon at bounding box center [119, 100] width 11 height 11
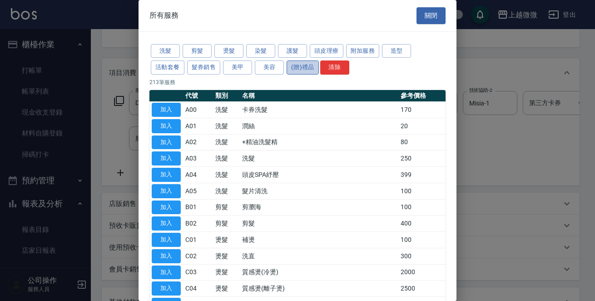
click at [297, 69] on button "(贈)禮品" at bounding box center [303, 67] width 32 height 14
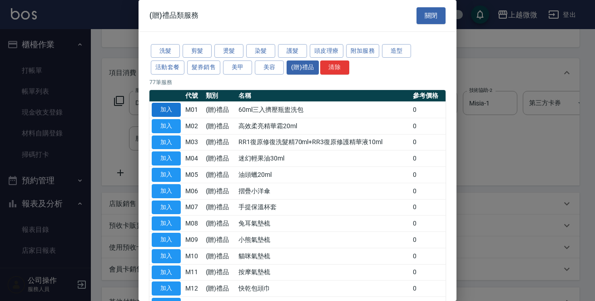
click at [159, 108] on button "加入" at bounding box center [166, 110] width 29 height 14
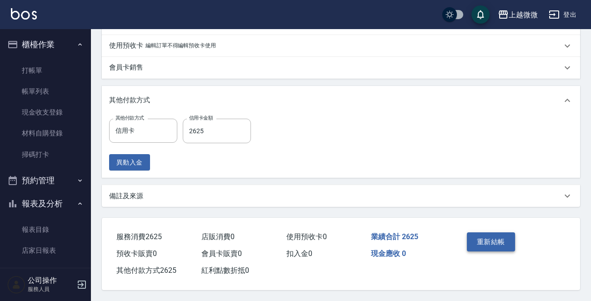
scroll to position [337, 0]
click at [477, 242] on button "重新結帳" at bounding box center [491, 241] width 48 height 19
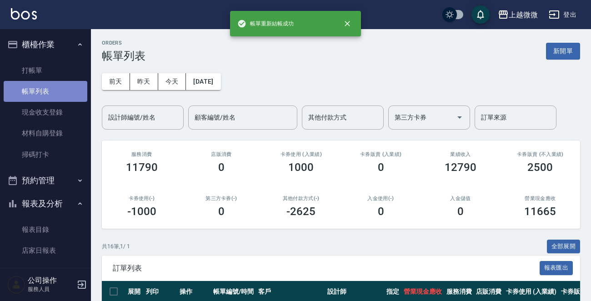
click at [55, 90] on link "帳單列表" at bounding box center [46, 91] width 84 height 21
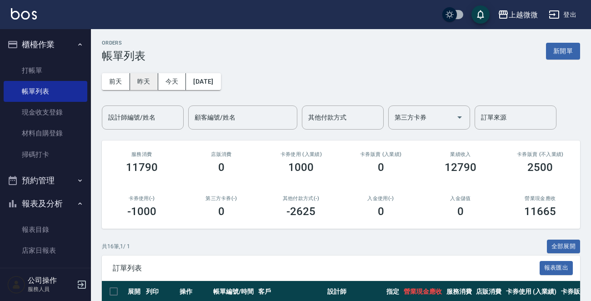
click at [145, 76] on button "昨天" at bounding box center [144, 81] width 28 height 17
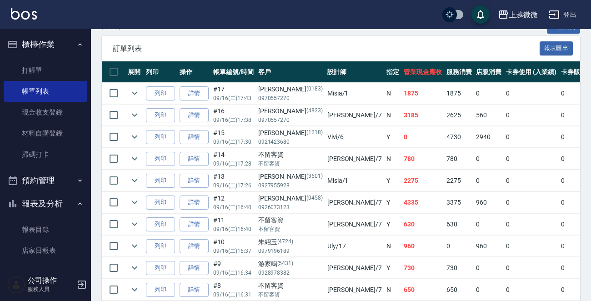
scroll to position [227, 0]
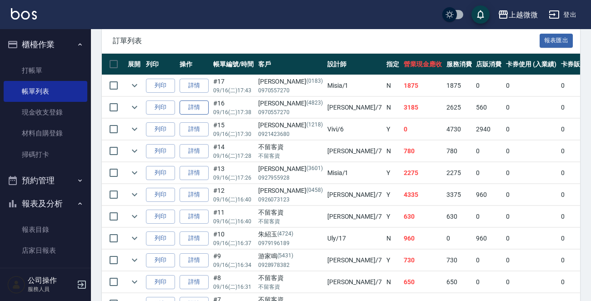
click at [190, 103] on link "詳情" at bounding box center [194, 107] width 29 height 14
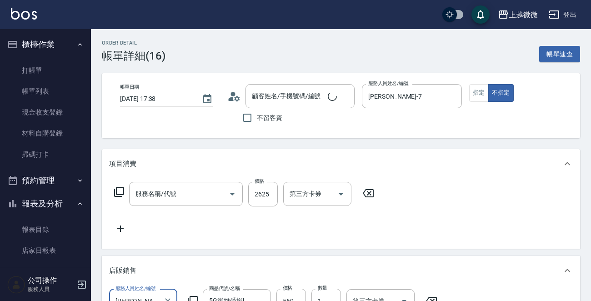
type input "[DATE] 17:38"
type input "[PERSON_NAME]-7"
type input "[PERSON_NAME]/0970557270/4823"
type input "DG水[PERSON_NAME](溫塑燙)(C08)"
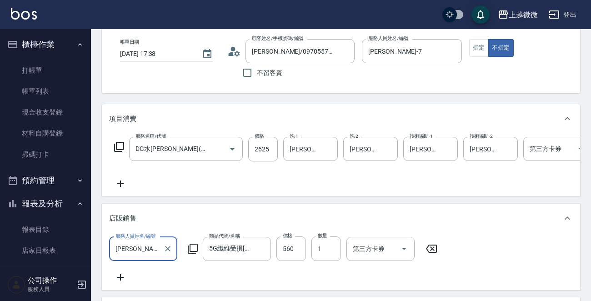
scroll to position [45, 0]
click at [120, 181] on icon at bounding box center [120, 183] width 6 height 6
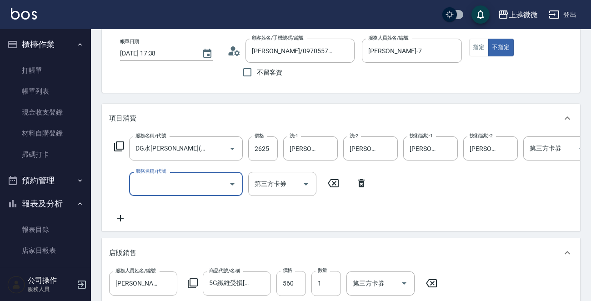
click at [119, 142] on icon at bounding box center [119, 146] width 11 height 11
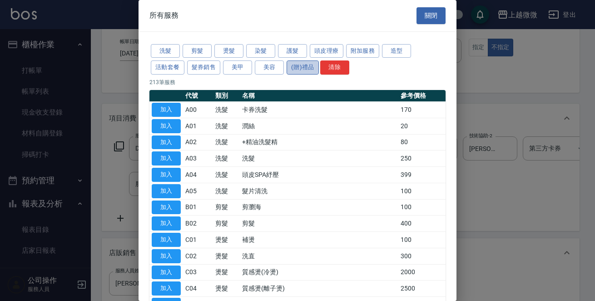
click at [293, 63] on button "(贈)禮品" at bounding box center [303, 67] width 32 height 14
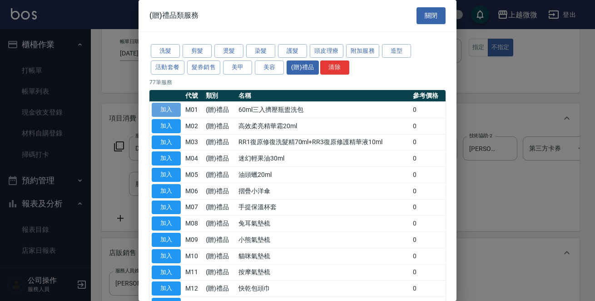
click at [167, 108] on button "加入" at bounding box center [166, 110] width 29 height 14
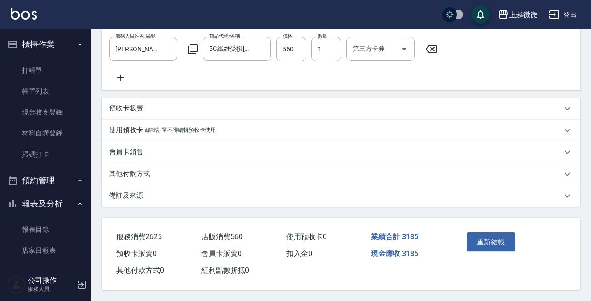
scroll to position [318, 0]
click at [495, 247] on button "重新結帳" at bounding box center [491, 241] width 48 height 19
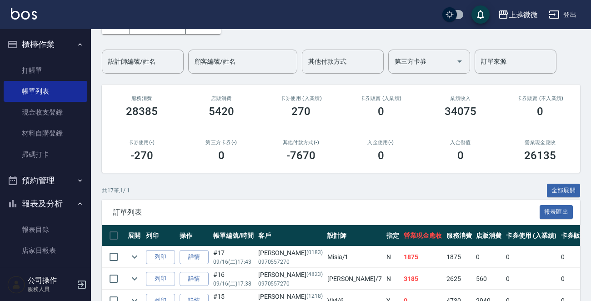
scroll to position [136, 0]
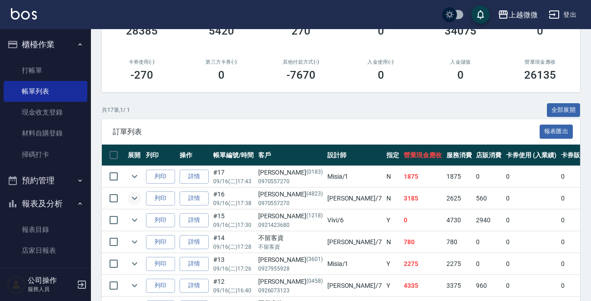
click at [132, 199] on icon "expand row" at bounding box center [134, 198] width 11 height 11
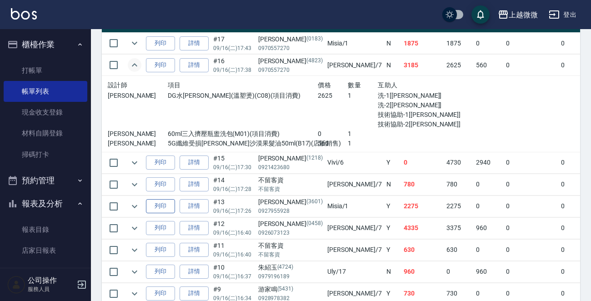
scroll to position [273, 0]
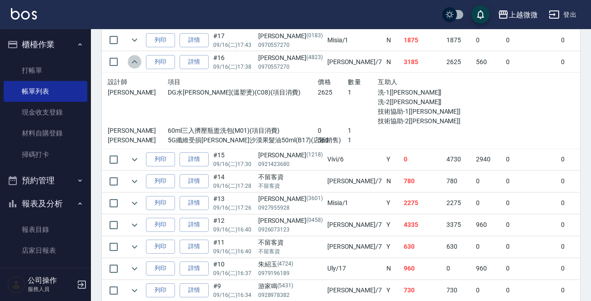
click at [136, 63] on icon "expand row" at bounding box center [134, 61] width 11 height 11
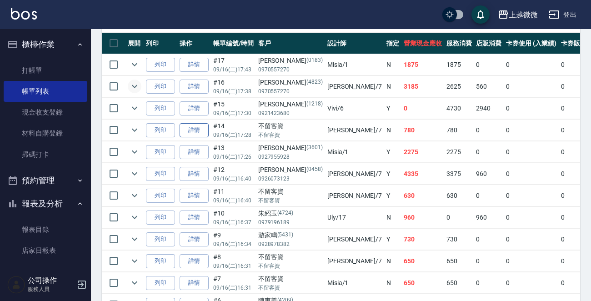
scroll to position [227, 0]
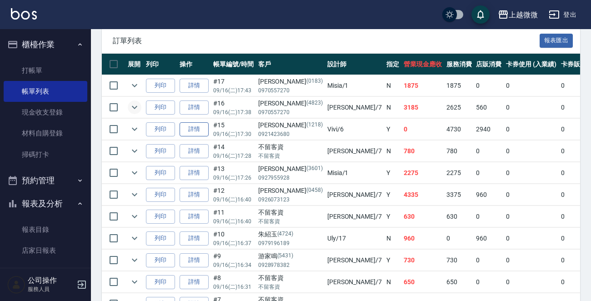
click at [187, 123] on link "詳情" at bounding box center [194, 129] width 29 height 14
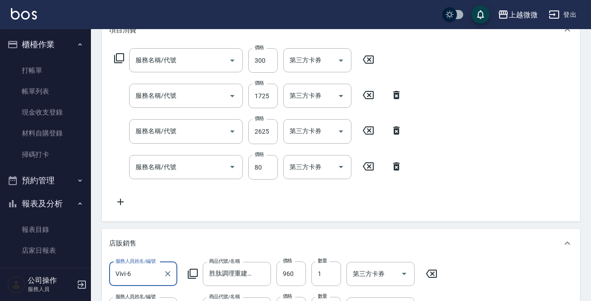
type input "[DATE] 17:30"
type input "Vivi-6"
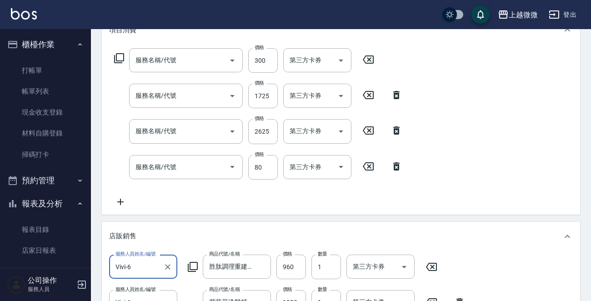
scroll to position [175, 0]
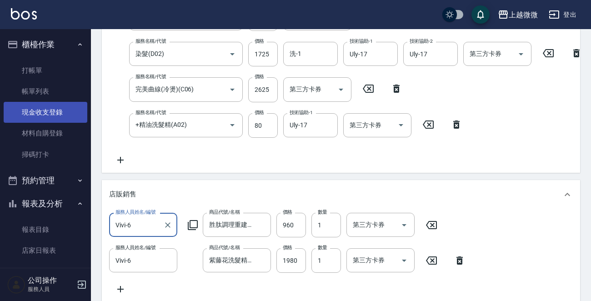
type input "[PERSON_NAME]/0921423680/1218"
type input "頭皮隔離(G02)"
type input "染髮(D02)"
type input "完美曲線(冷燙)(C06)"
type input "+精油洗髮精(A02)"
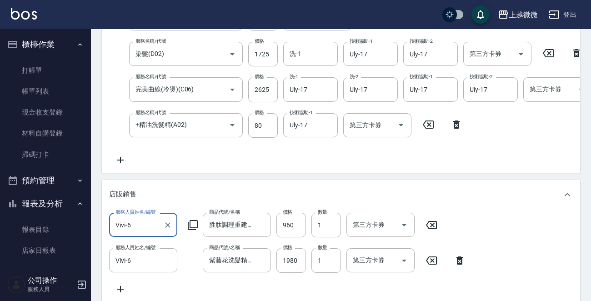
type input "水漾晶亮結構式護髮卡(1/1)"
click at [118, 158] on icon at bounding box center [120, 160] width 23 height 11
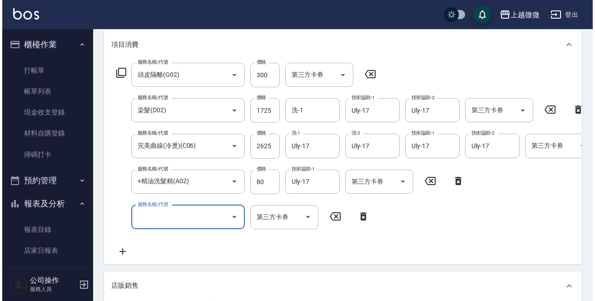
scroll to position [39, 0]
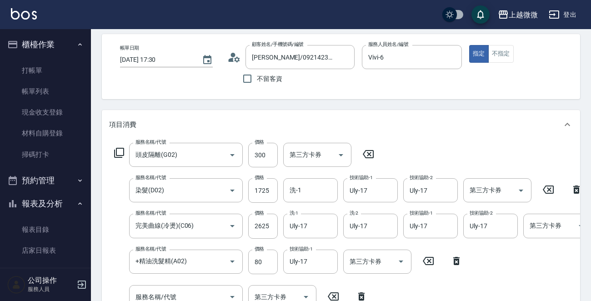
click at [116, 151] on icon at bounding box center [119, 153] width 10 height 10
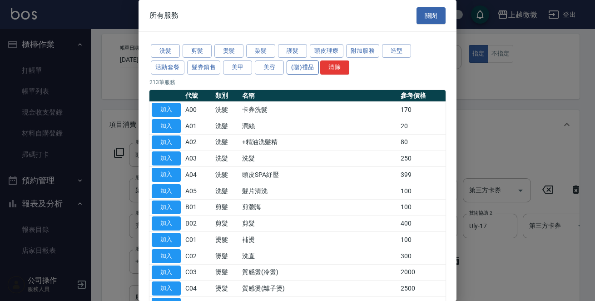
click at [293, 61] on button "(贈)禮品" at bounding box center [303, 67] width 32 height 14
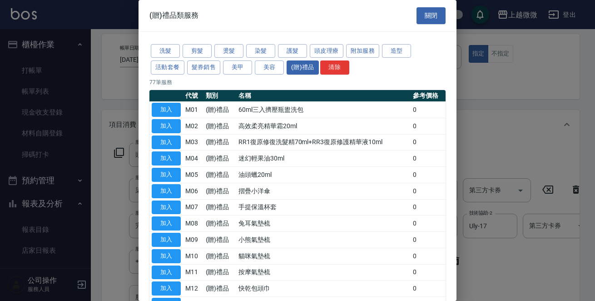
click at [173, 110] on button "加入" at bounding box center [166, 110] width 29 height 14
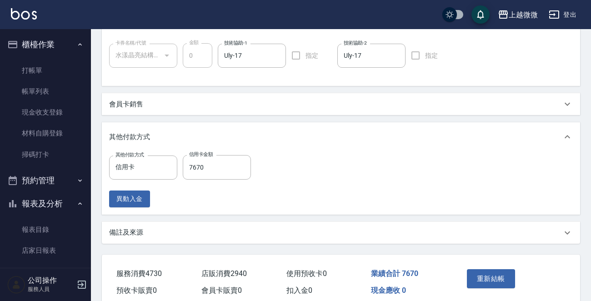
scroll to position [626, 0]
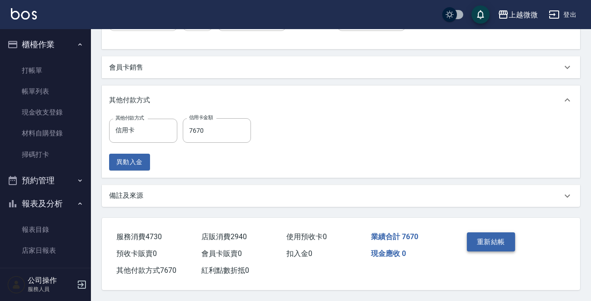
click at [495, 241] on button "重新結帳" at bounding box center [491, 241] width 48 height 19
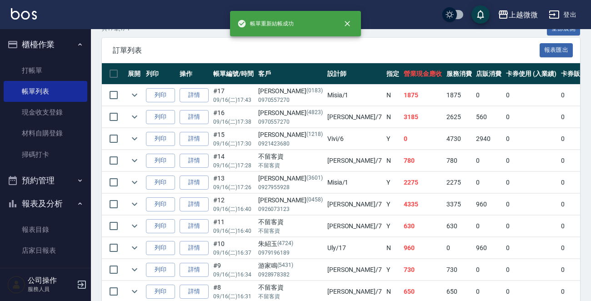
scroll to position [227, 0]
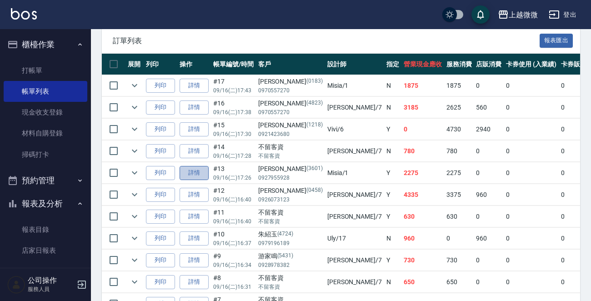
click at [182, 171] on link "詳情" at bounding box center [194, 173] width 29 height 14
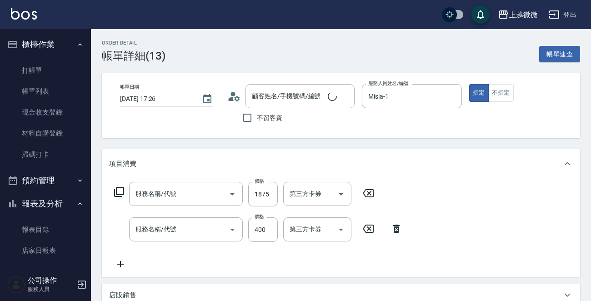
type input "[DATE] 17:26"
type input "Misia-1"
type input "[PERSON_NAME]/0927955928/3601"
type input "染髮(D02)"
type input "剪髮(B02)"
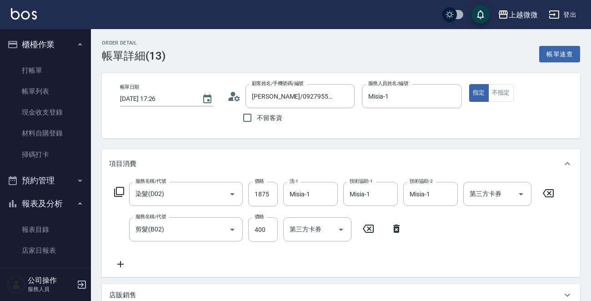
click at [119, 263] on icon at bounding box center [120, 264] width 23 height 11
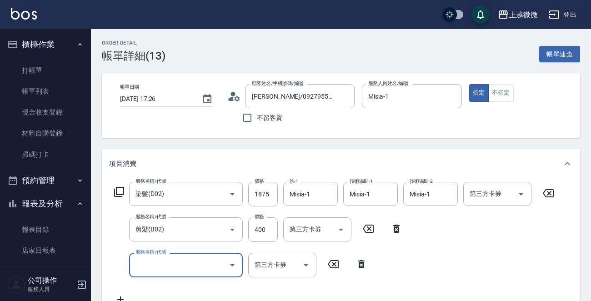
click at [118, 188] on icon at bounding box center [119, 191] width 11 height 11
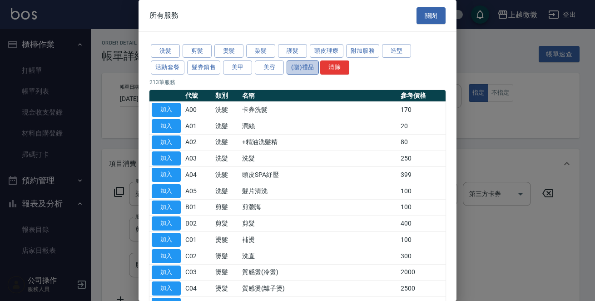
click at [295, 64] on button "(贈)禮品" at bounding box center [303, 67] width 32 height 14
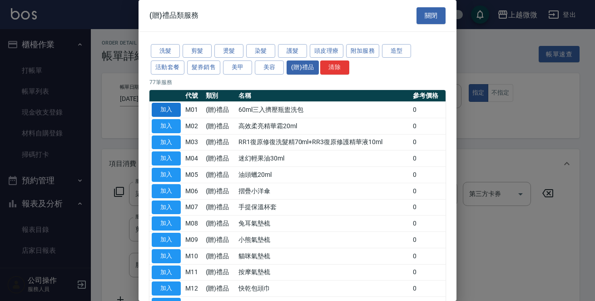
click at [164, 110] on button "加入" at bounding box center [166, 110] width 29 height 14
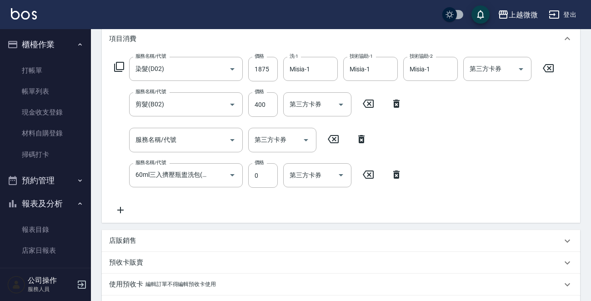
scroll to position [143, 0]
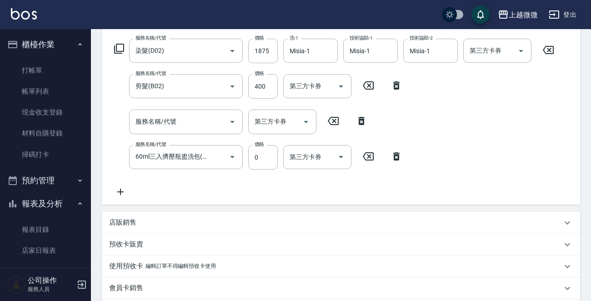
click at [363, 120] on icon at bounding box center [361, 120] width 23 height 11
type input "60ml三入擠壓瓶盥洗包(M01)"
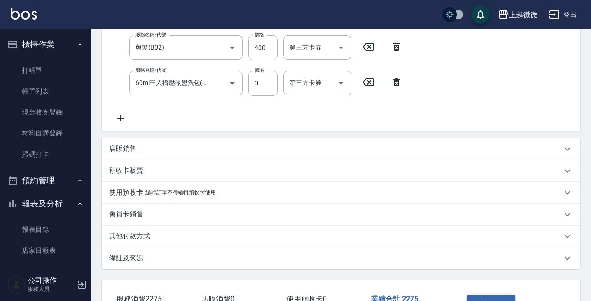
scroll to position [246, 0]
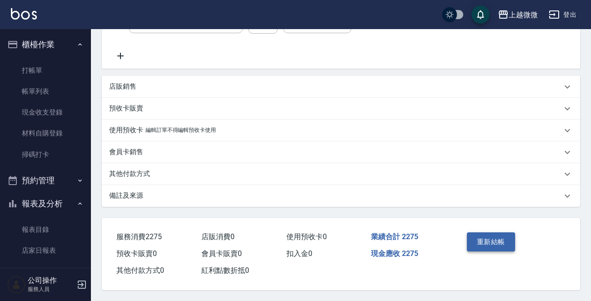
click at [489, 237] on button "重新結帳" at bounding box center [491, 241] width 48 height 19
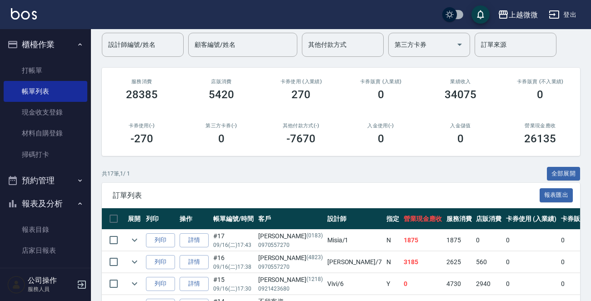
scroll to position [182, 0]
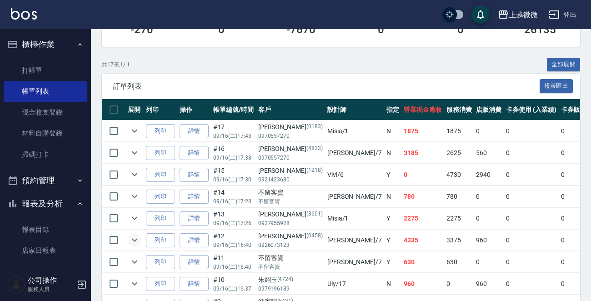
click at [135, 240] on icon "expand row" at bounding box center [134, 240] width 5 height 3
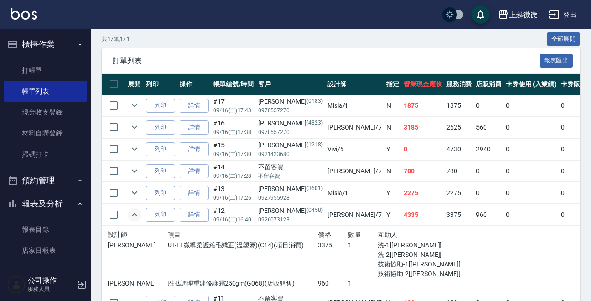
scroll to position [227, 0]
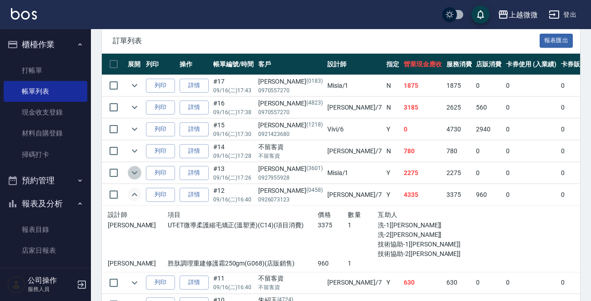
click at [133, 170] on icon "expand row" at bounding box center [134, 172] width 11 height 11
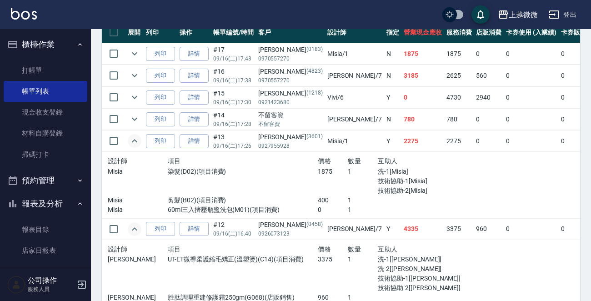
scroll to position [273, 0]
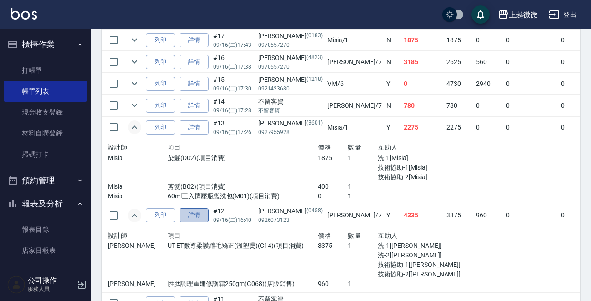
click at [188, 212] on link "詳情" at bounding box center [194, 215] width 29 height 14
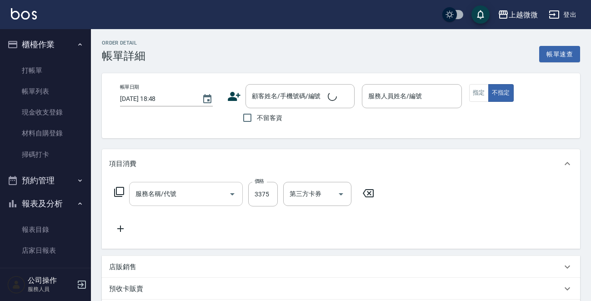
type input "[DATE] 16:40"
type input "[PERSON_NAME]-7"
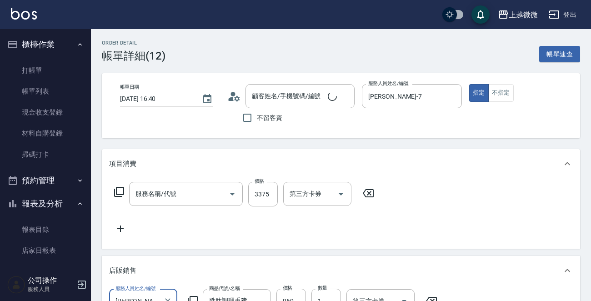
scroll to position [16, 0]
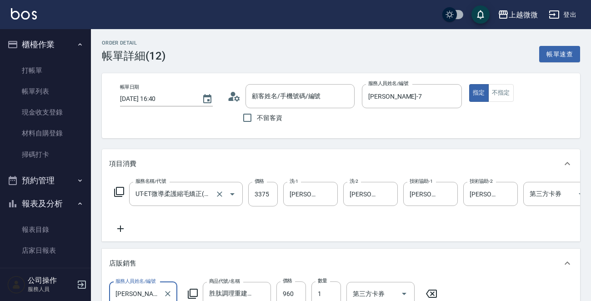
type input "[PERSON_NAME]/0926073123/0458"
type input "UT-ET微導柔護縮毛矯正(溫塑燙)(C14)"
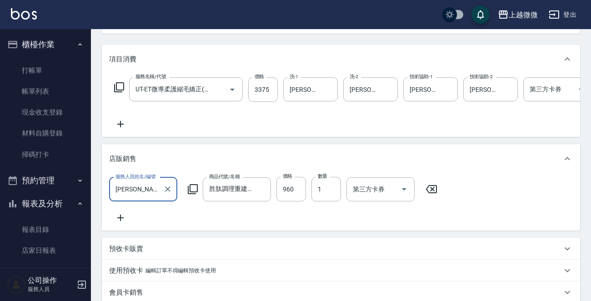
scroll to position [136, 0]
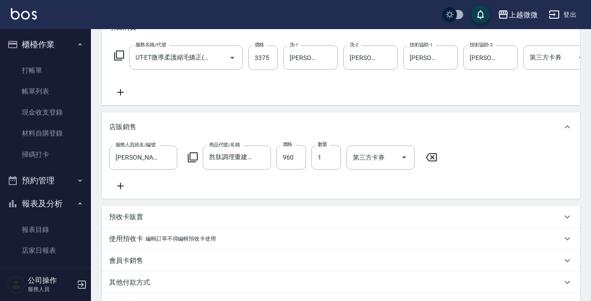
click at [119, 92] on icon at bounding box center [120, 92] width 6 height 6
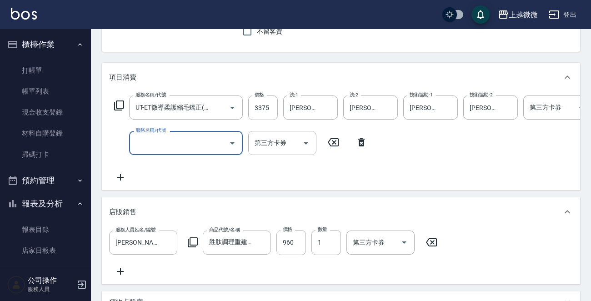
scroll to position [45, 0]
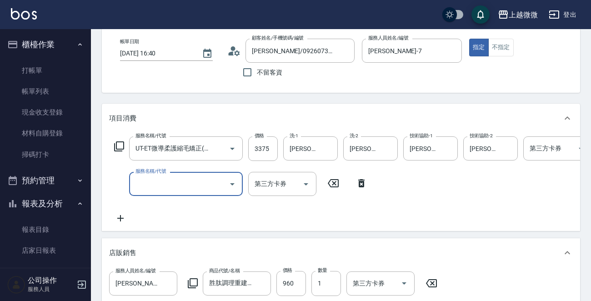
click at [120, 142] on icon at bounding box center [119, 146] width 11 height 11
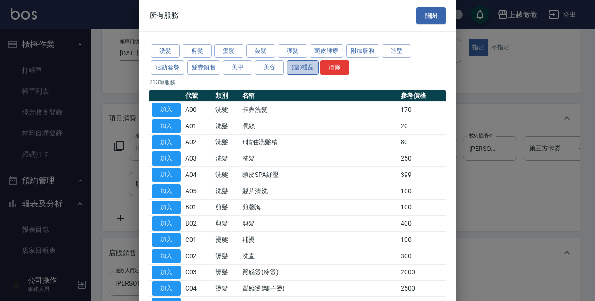
click at [304, 62] on button "(贈)禮品" at bounding box center [303, 67] width 32 height 14
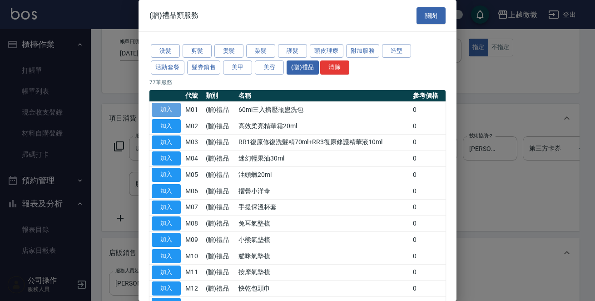
click at [160, 106] on button "加入" at bounding box center [166, 110] width 29 height 14
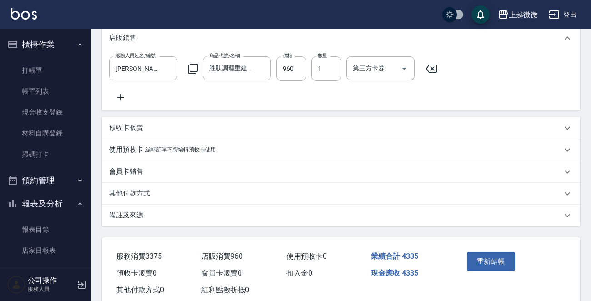
scroll to position [318, 0]
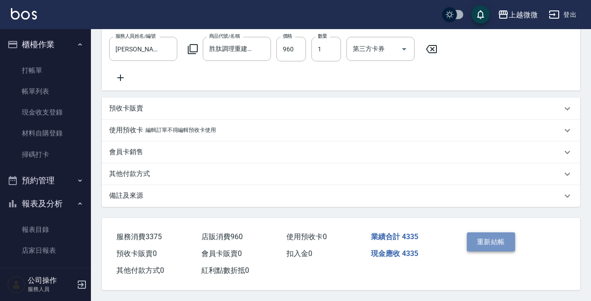
click at [481, 249] on button "重新結帳" at bounding box center [491, 241] width 48 height 19
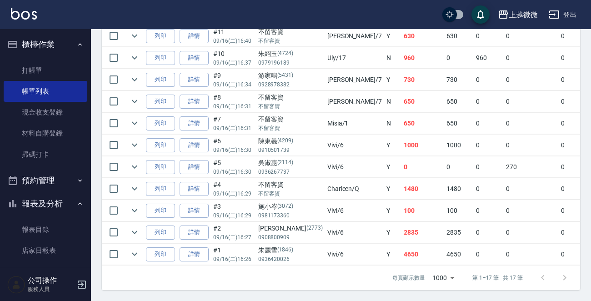
scroll to position [413, 0]
click at [186, 226] on link "詳情" at bounding box center [194, 232] width 29 height 14
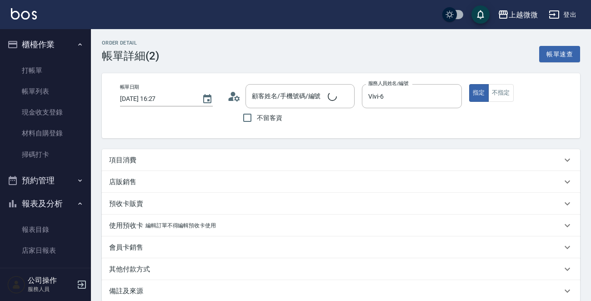
type input "[DATE] 16:27"
type input "Vivi-6"
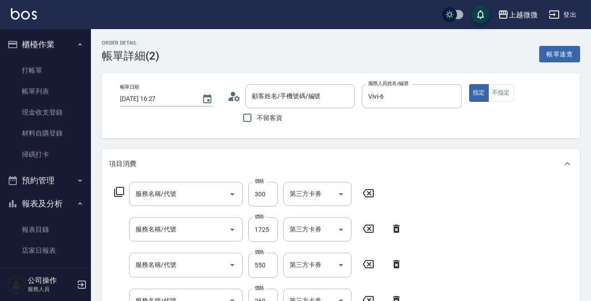
type input "[PERSON_NAME]/0908800909/2773"
type input "頭皮隔離(G02)"
type input "染髮(D02)"
type input "剪髮(B02)"
type input "洗髮(A03)"
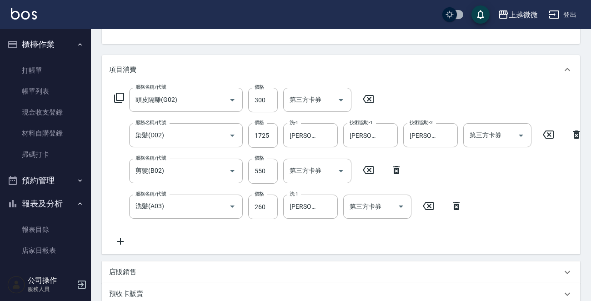
scroll to position [182, 0]
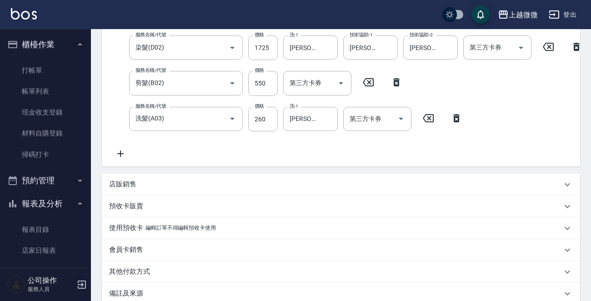
click at [121, 154] on icon at bounding box center [120, 153] width 23 height 11
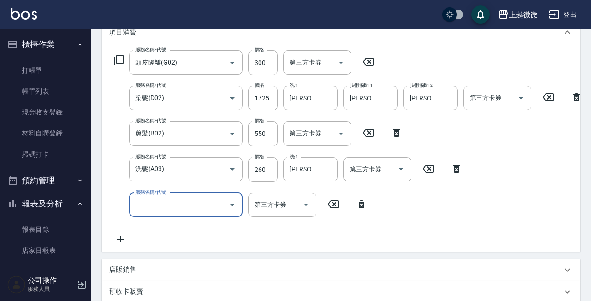
scroll to position [91, 0]
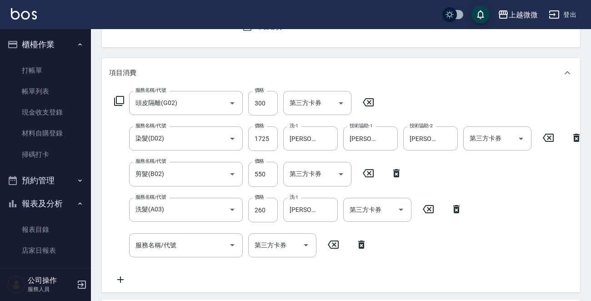
click at [115, 100] on icon at bounding box center [119, 100] width 11 height 11
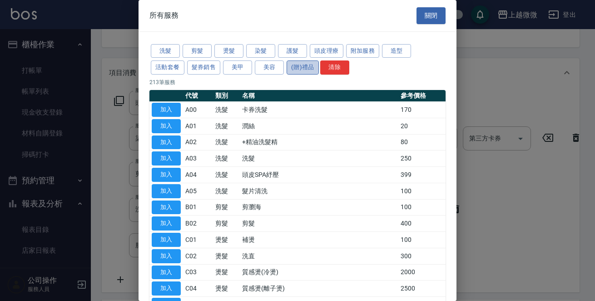
click at [303, 68] on button "(贈)禮品" at bounding box center [303, 67] width 32 height 14
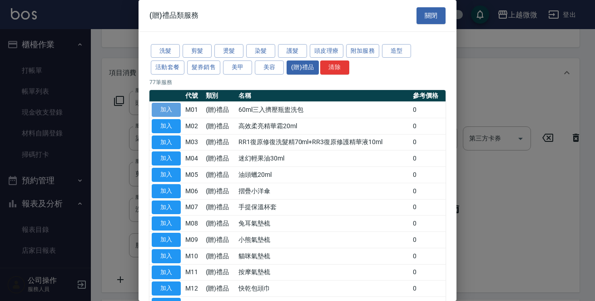
click at [167, 105] on button "加入" at bounding box center [166, 110] width 29 height 14
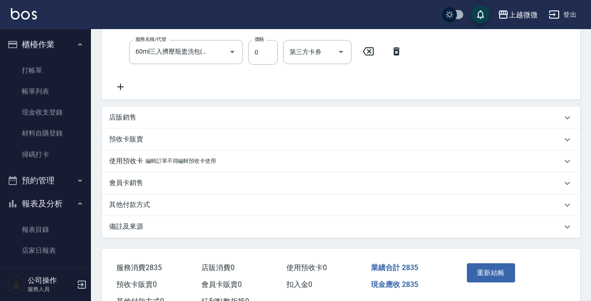
scroll to position [359, 0]
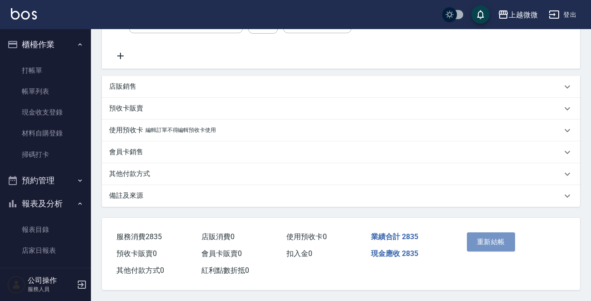
click at [489, 234] on button "重新結帳" at bounding box center [491, 241] width 48 height 19
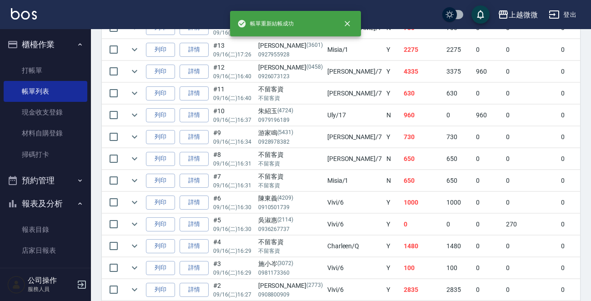
scroll to position [413, 0]
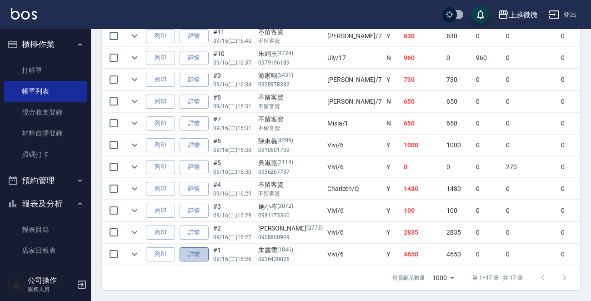
click at [190, 247] on link "詳情" at bounding box center [194, 254] width 29 height 14
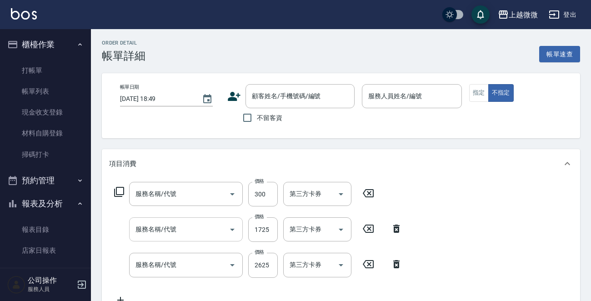
type input "[DATE] 16:26"
type input "Vivi-6"
type input "頭皮隔離(G02)"
type input "染髮(D02)"
type input "完美曲線(冷燙)(C06)"
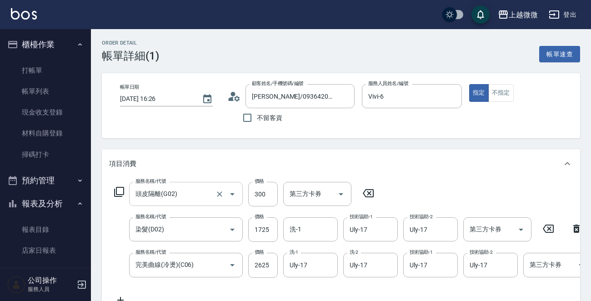
type input "[PERSON_NAME]/0936420026/1846"
type input "※洗髮卡贈護髮1次(1/1)"
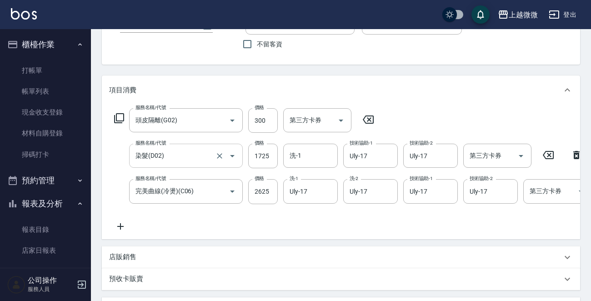
scroll to position [136, 0]
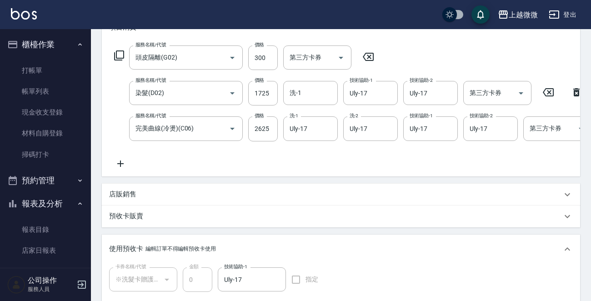
click at [121, 163] on icon at bounding box center [120, 163] width 23 height 11
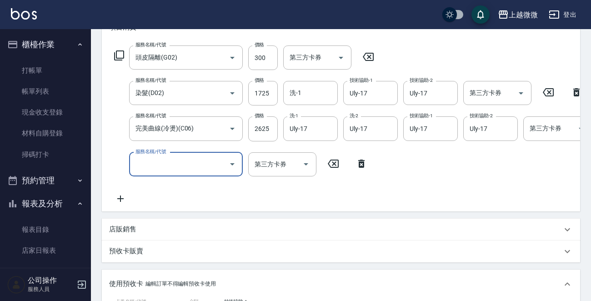
click at [120, 56] on icon at bounding box center [119, 55] width 11 height 11
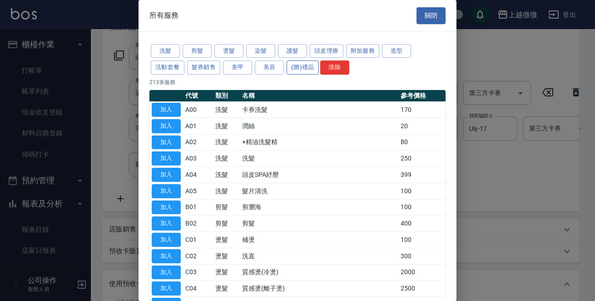
click at [298, 68] on button "(贈)禮品" at bounding box center [303, 67] width 32 height 14
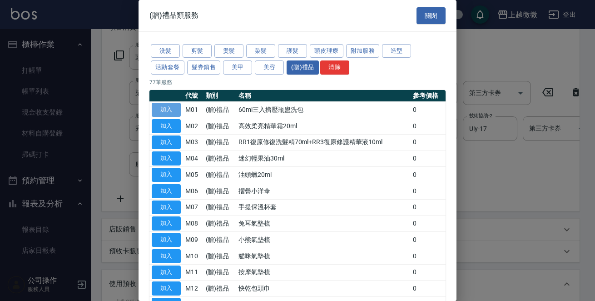
click at [166, 109] on button "加入" at bounding box center [166, 110] width 29 height 14
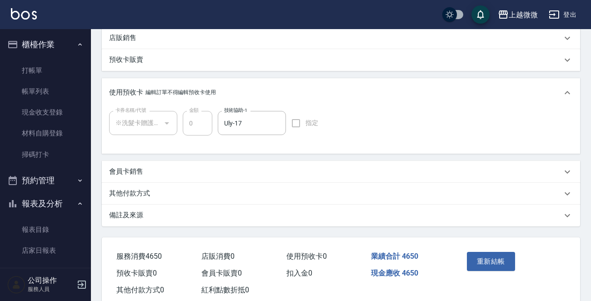
scroll to position [391, 0]
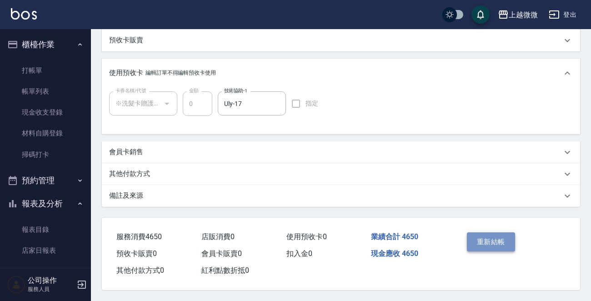
click at [477, 236] on button "重新結帳" at bounding box center [491, 241] width 48 height 19
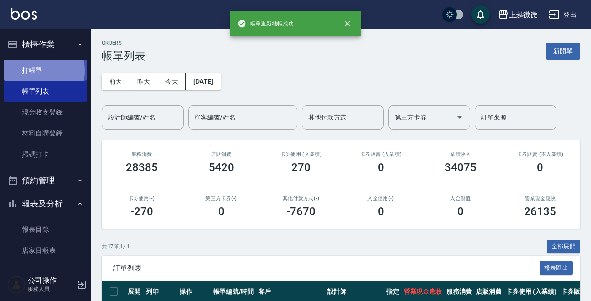
click at [35, 70] on link "打帳單" at bounding box center [46, 70] width 84 height 21
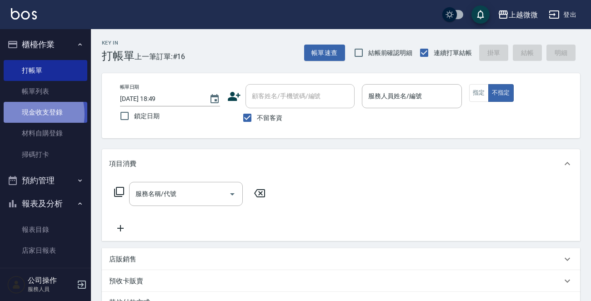
click at [22, 114] on link "現金收支登錄" at bounding box center [46, 112] width 84 height 21
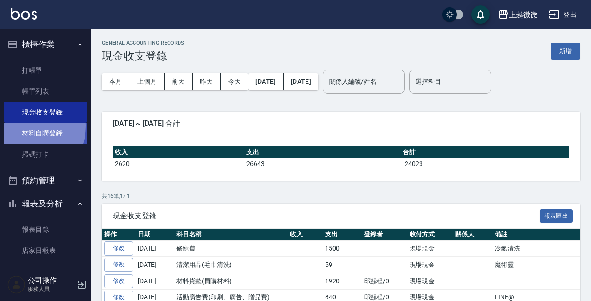
click at [26, 126] on link "材料自購登錄" at bounding box center [46, 133] width 84 height 21
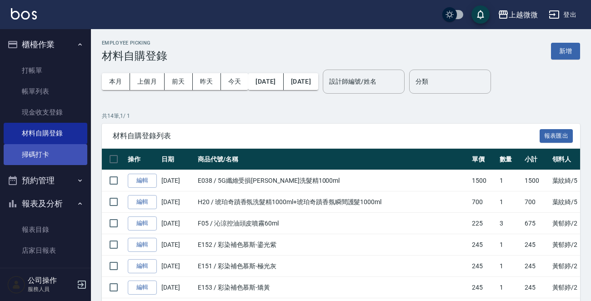
click at [18, 147] on link "掃碼打卡" at bounding box center [46, 154] width 84 height 21
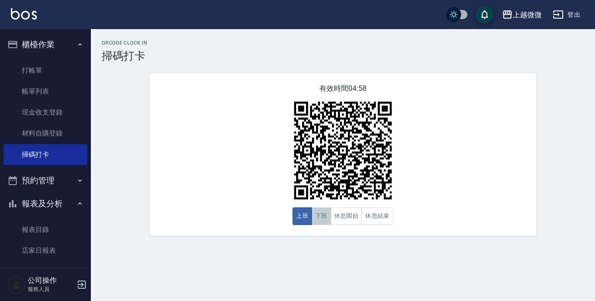
click at [319, 211] on button "下班" at bounding box center [322, 216] width 20 height 18
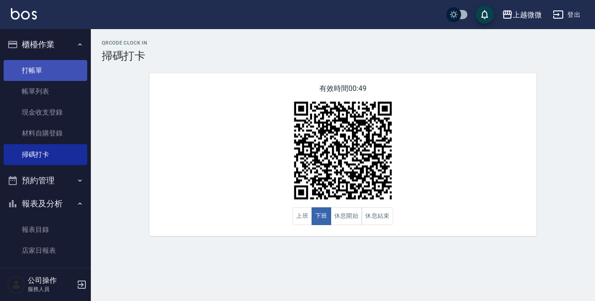
click at [61, 68] on link "打帳單" at bounding box center [46, 70] width 84 height 21
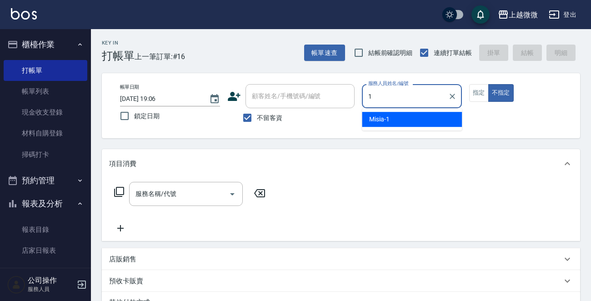
type input "Misia-1"
type button "false"
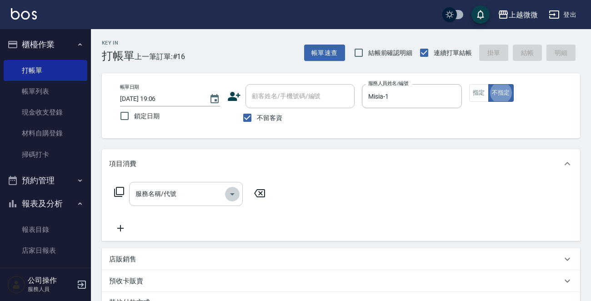
click at [233, 193] on icon "Open" at bounding box center [232, 194] width 11 height 11
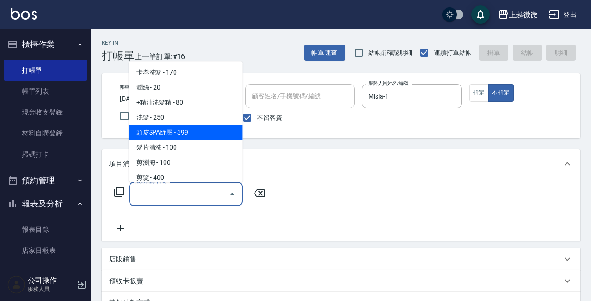
click at [218, 125] on span "頭皮SPA紓壓 - 399" at bounding box center [186, 132] width 114 height 15
type input "頭皮SPA紓壓(A04)"
click at [218, 125] on div "帳單日期 [DATE] 19:06 鎖定日期" at bounding box center [170, 104] width 100 height 41
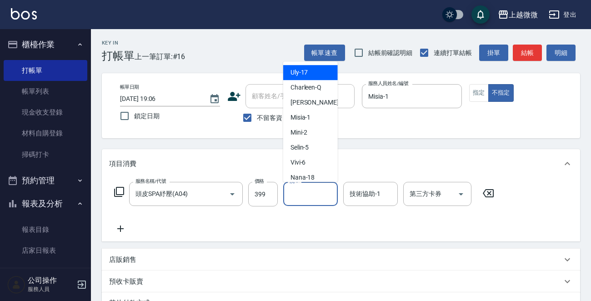
click at [305, 190] on input "洗-1" at bounding box center [310, 194] width 46 height 16
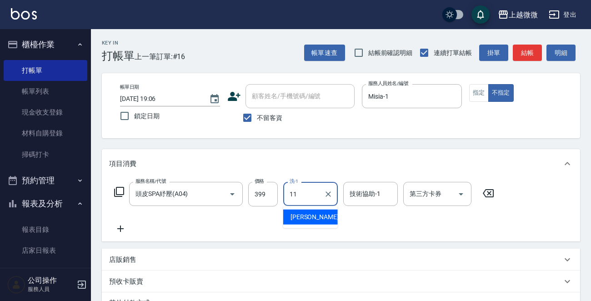
type input "[PERSON_NAME]-11"
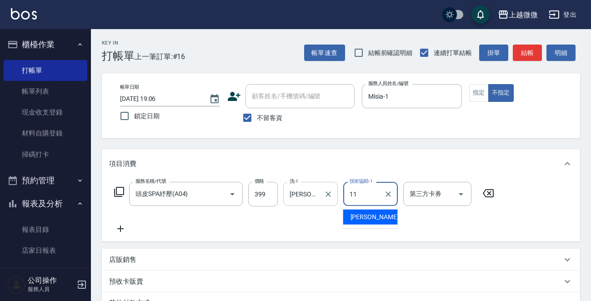
type input "[PERSON_NAME]-11"
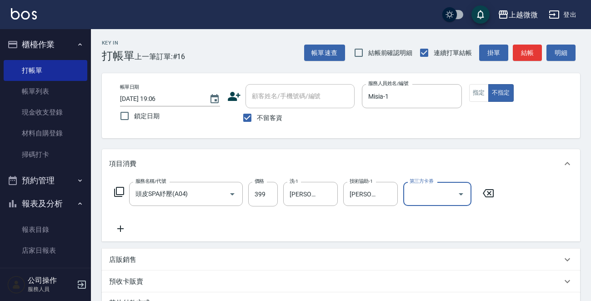
click at [122, 228] on icon at bounding box center [120, 228] width 23 height 11
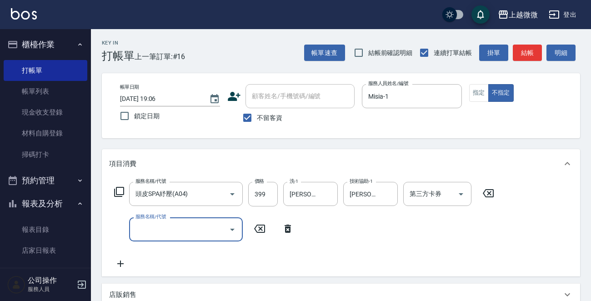
click at [232, 229] on icon "Open" at bounding box center [232, 230] width 5 height 2
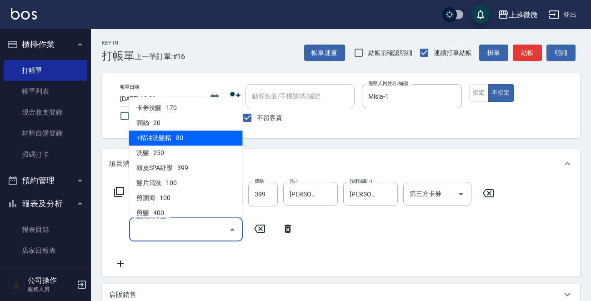
click at [215, 134] on span "+精油洗髮精 - 80" at bounding box center [186, 138] width 114 height 15
type input "+精油洗髮精(A02)"
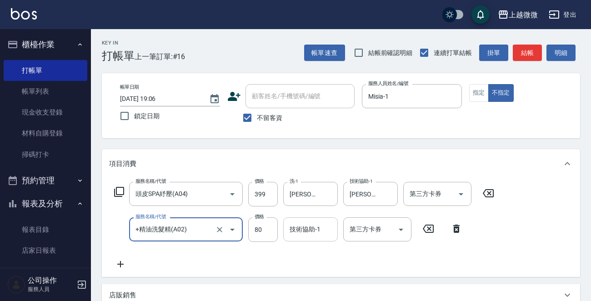
click at [297, 229] on div "技術協助-1 技術協助-1" at bounding box center [310, 229] width 55 height 24
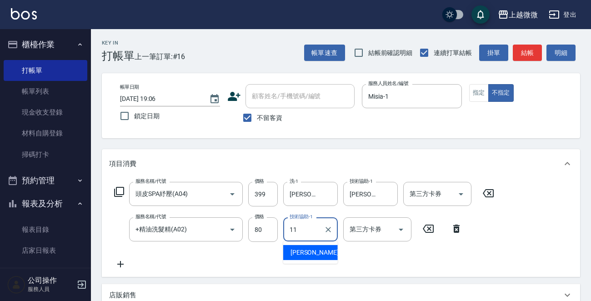
click at [320, 255] on div "[PERSON_NAME] -11" at bounding box center [310, 252] width 55 height 15
type input "[PERSON_NAME]-11"
click at [121, 264] on icon at bounding box center [120, 264] width 6 height 6
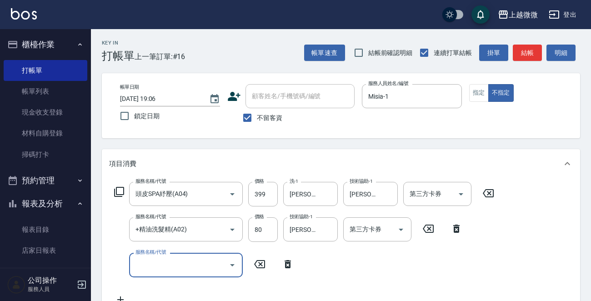
click at [120, 191] on icon at bounding box center [119, 191] width 11 height 11
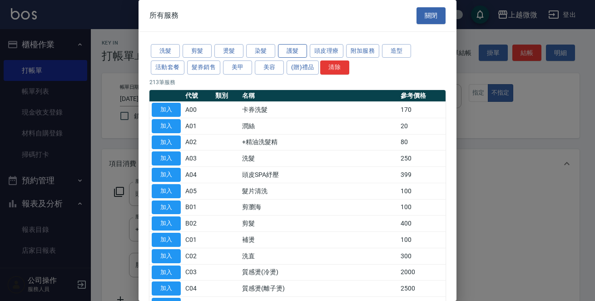
click at [292, 46] on button "護髮" at bounding box center [292, 51] width 29 height 14
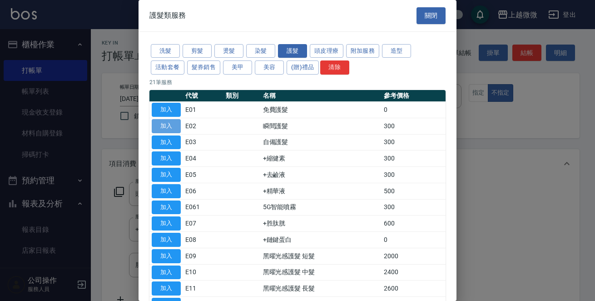
click at [170, 124] on button "加入" at bounding box center [166, 126] width 29 height 14
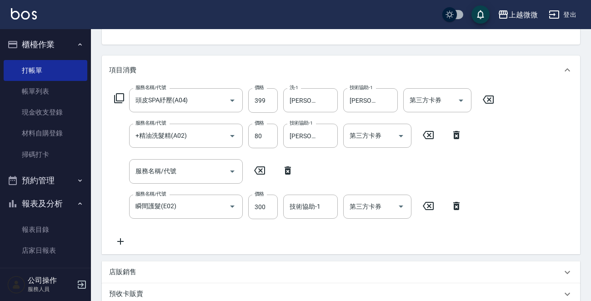
scroll to position [98, 0]
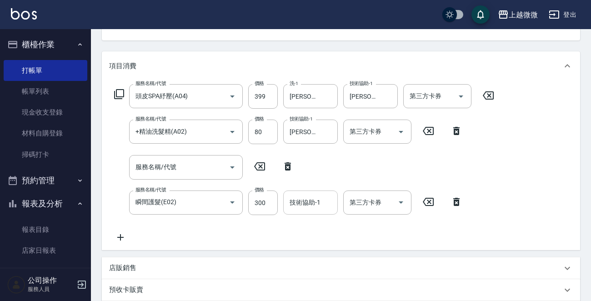
click at [308, 197] on div "技術協助-1 技術協助-1" at bounding box center [310, 202] width 55 height 24
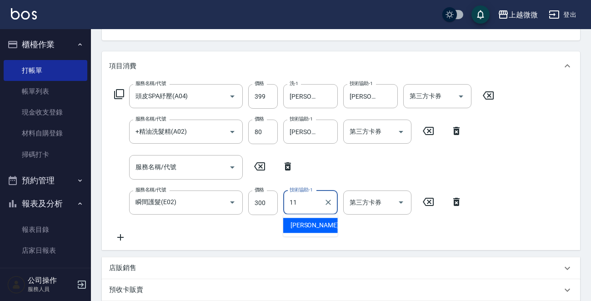
type input "[PERSON_NAME]-11"
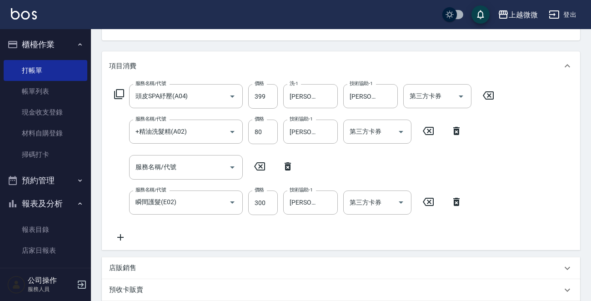
click at [122, 232] on icon at bounding box center [120, 237] width 23 height 11
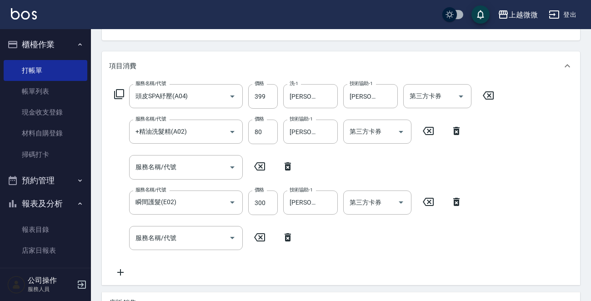
click at [116, 92] on icon at bounding box center [119, 94] width 10 height 10
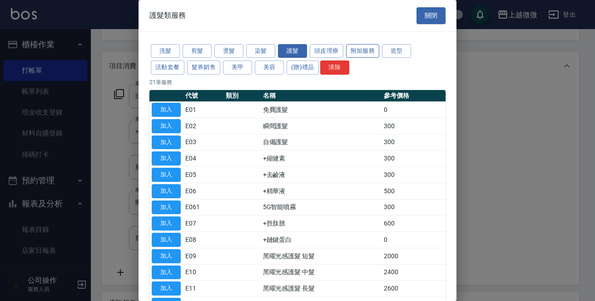
click at [353, 49] on button "附加服務" at bounding box center [363, 51] width 34 height 14
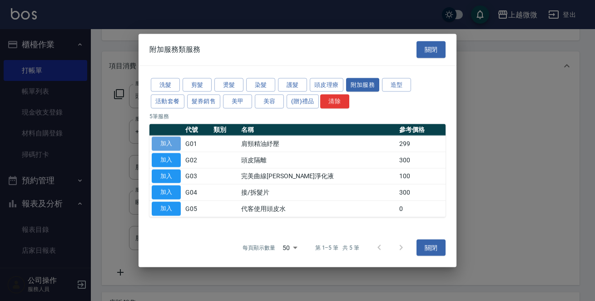
click at [170, 143] on button "加入" at bounding box center [166, 144] width 29 height 14
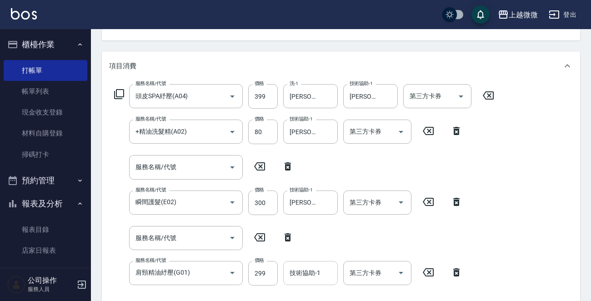
click at [293, 268] on div "技術協助-1 技術協助-1" at bounding box center [310, 273] width 55 height 24
type input "[PERSON_NAME]-11"
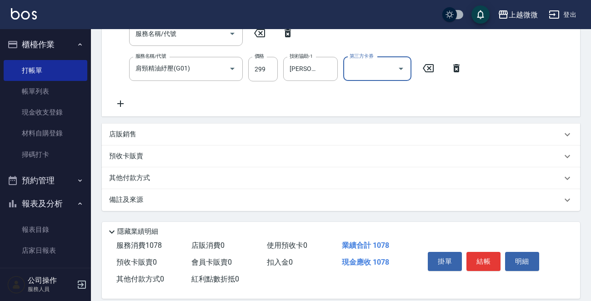
scroll to position [313, 0]
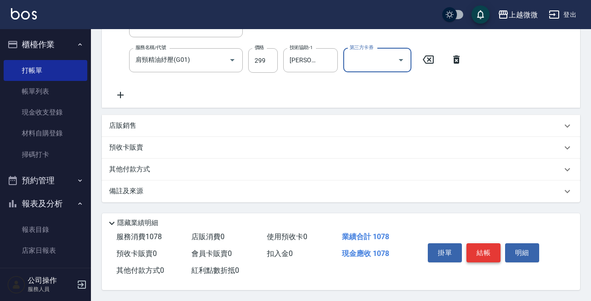
click at [483, 247] on button "結帳" at bounding box center [483, 252] width 34 height 19
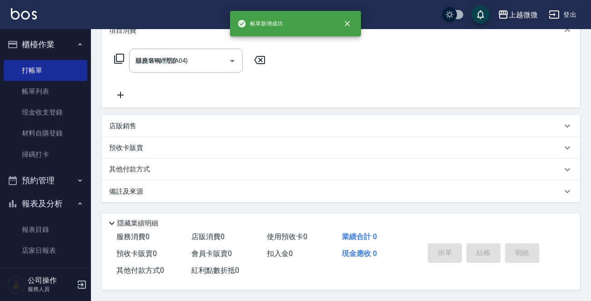
type input "[DATE] 19:07"
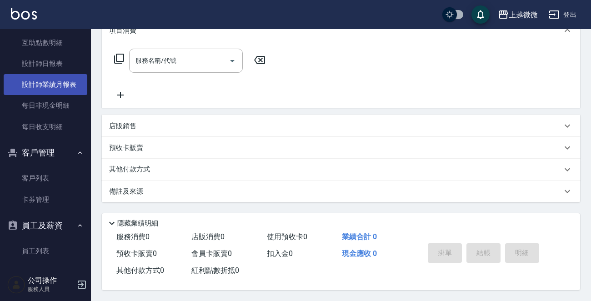
scroll to position [191, 0]
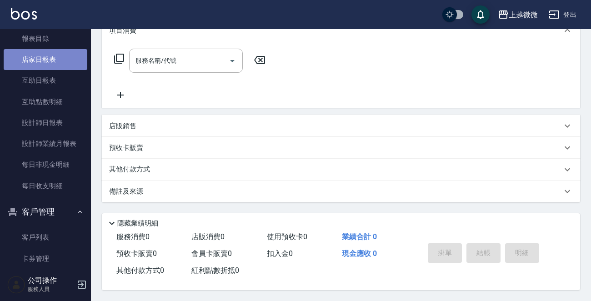
click at [53, 63] on link "店家日報表" at bounding box center [46, 59] width 84 height 21
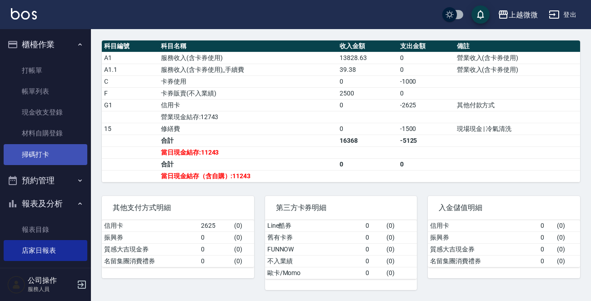
click at [36, 153] on link "掃碼打卡" at bounding box center [46, 154] width 84 height 21
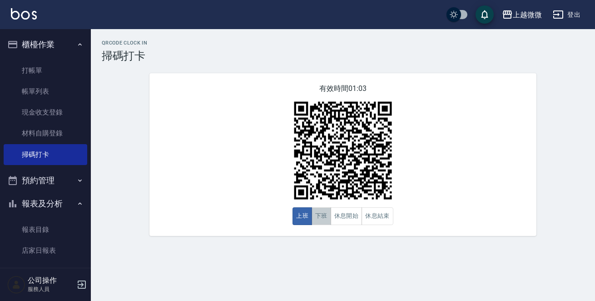
click at [324, 213] on button "下班" at bounding box center [322, 216] width 20 height 18
